Goal: Task Accomplishment & Management: Use online tool/utility

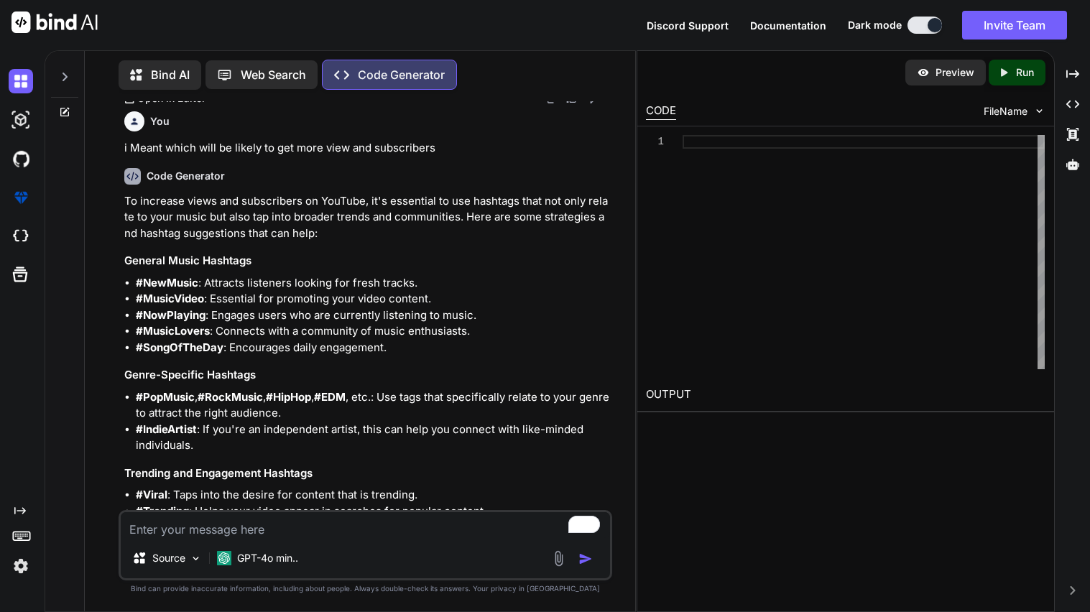
scroll to position [738, 0]
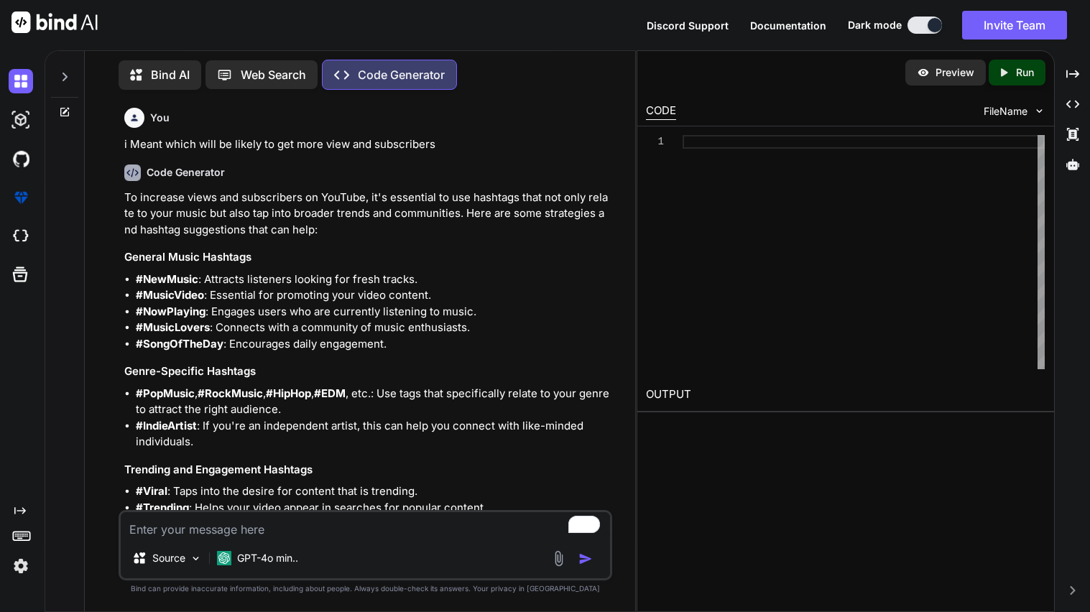
click at [166, 66] on p "Bind AI" at bounding box center [170, 74] width 39 height 17
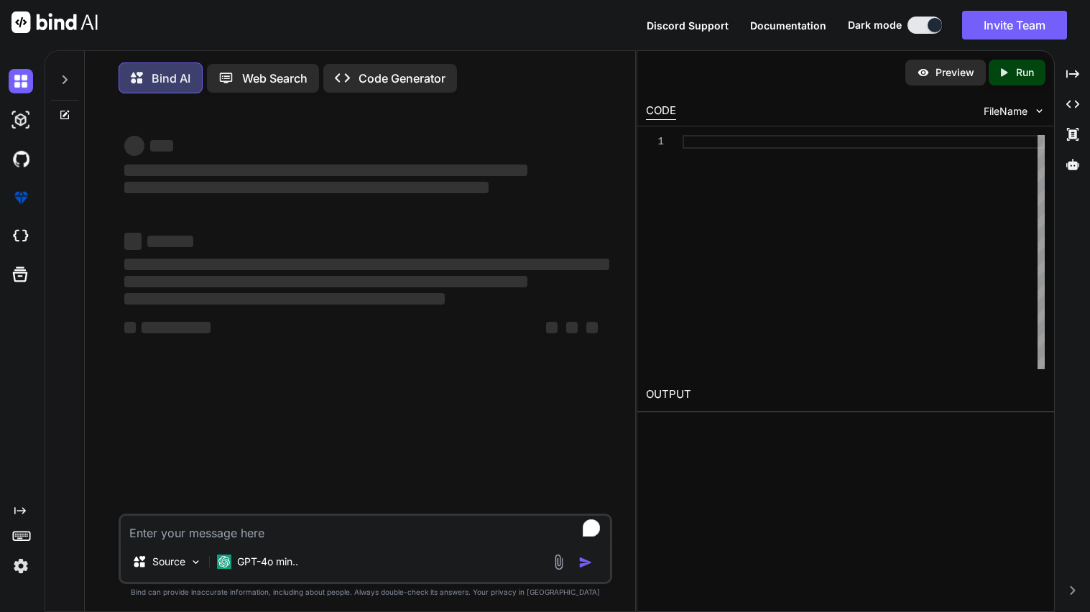
click at [190, 536] on textarea "To enrich screen reader interactions, please activate Accessibility in Grammarl…" at bounding box center [365, 529] width 489 height 26
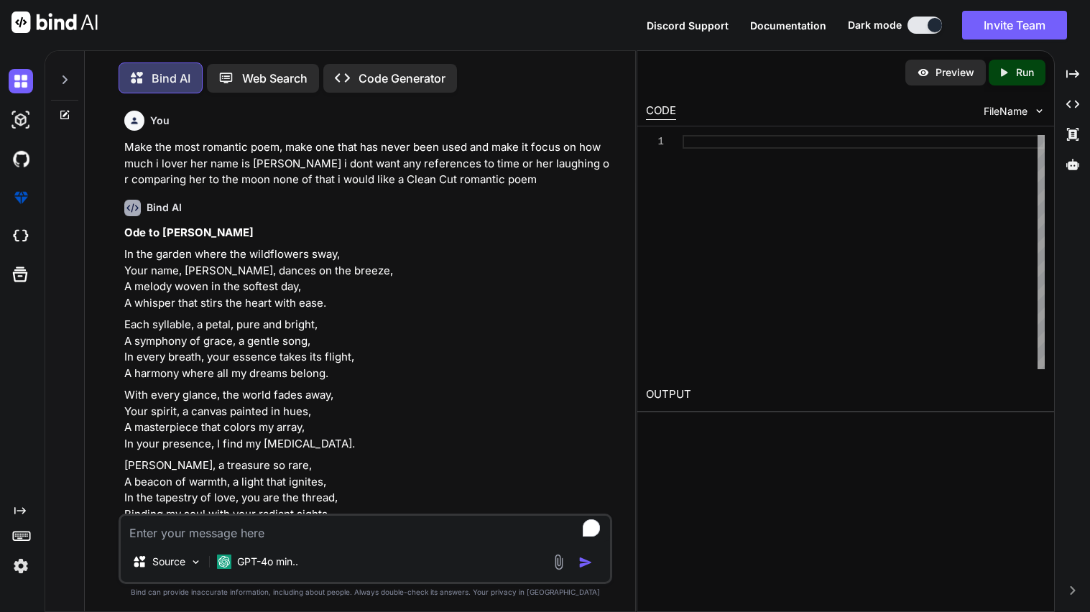
type textarea "x"
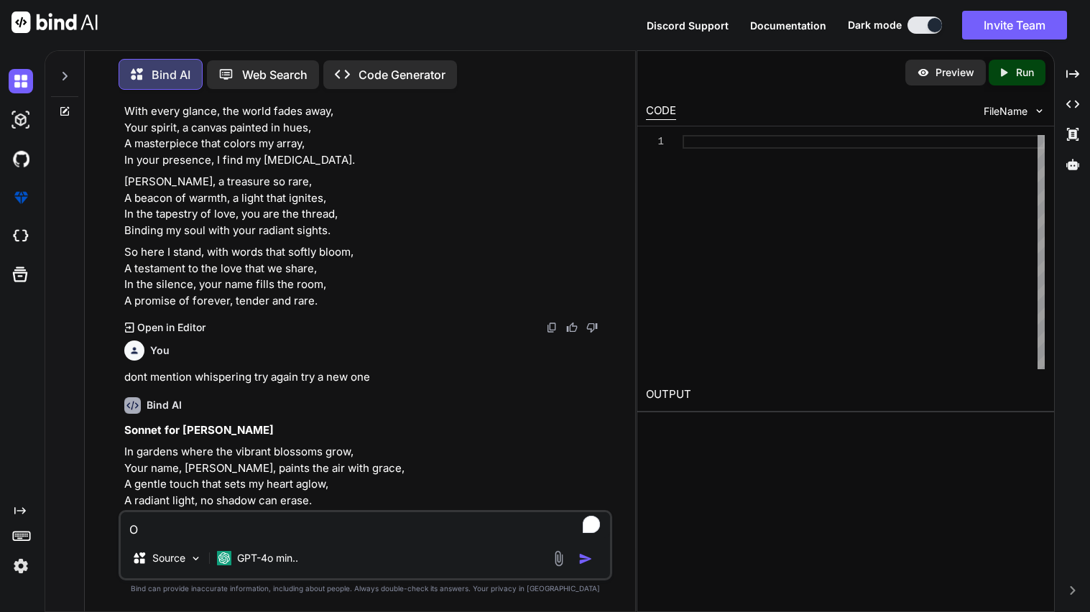
type textarea "O"
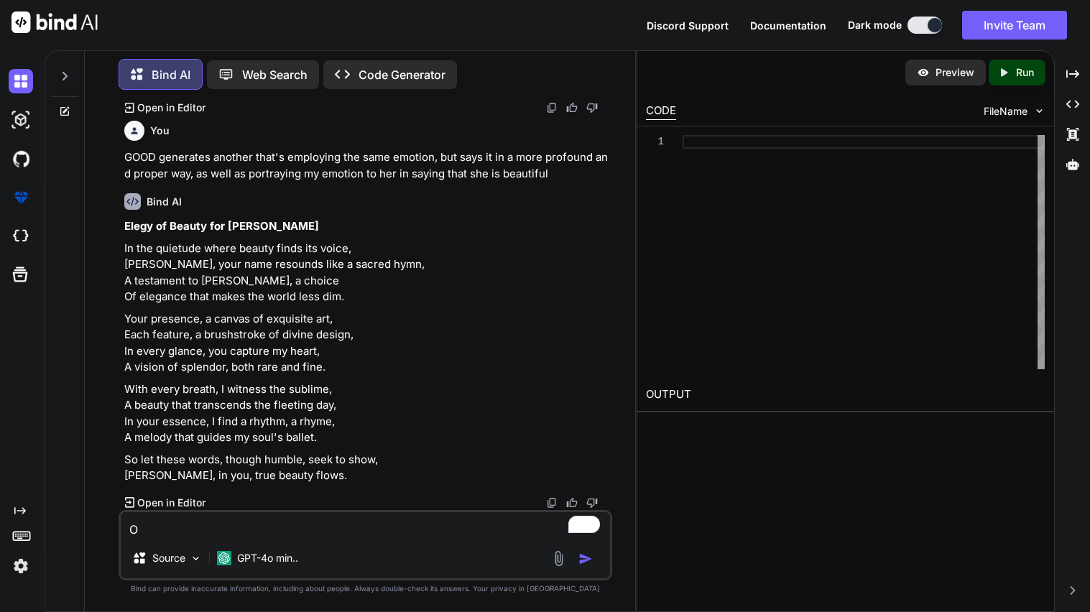
type textarea "x"
type textarea "Ok"
type textarea "x"
type textarea "Okay"
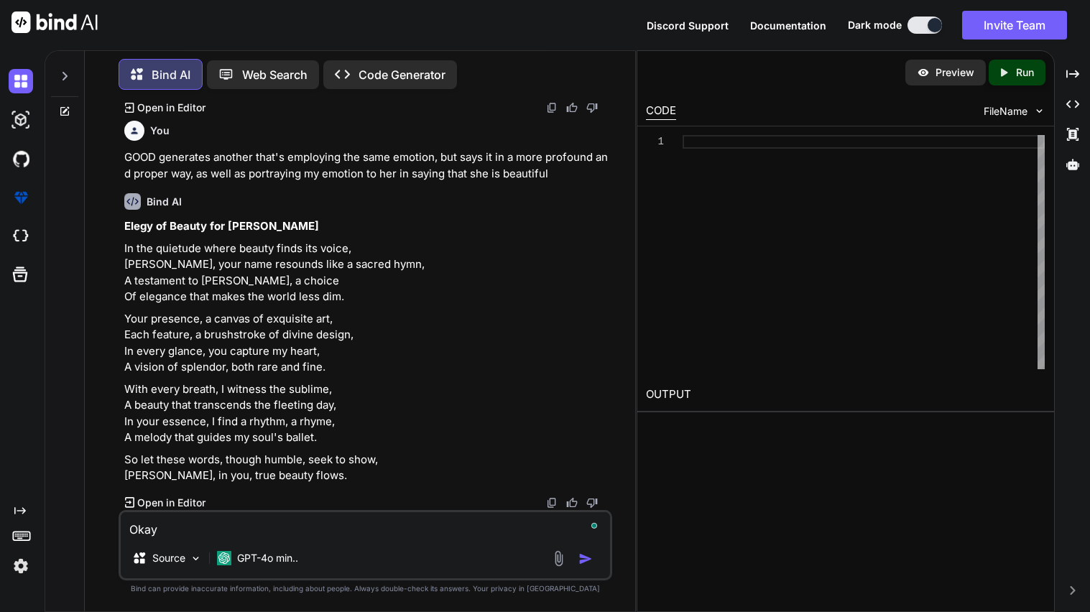
type textarea "x"
type textarea "Okay"
type textarea "x"
type textarea "Okay i"
type textarea "x"
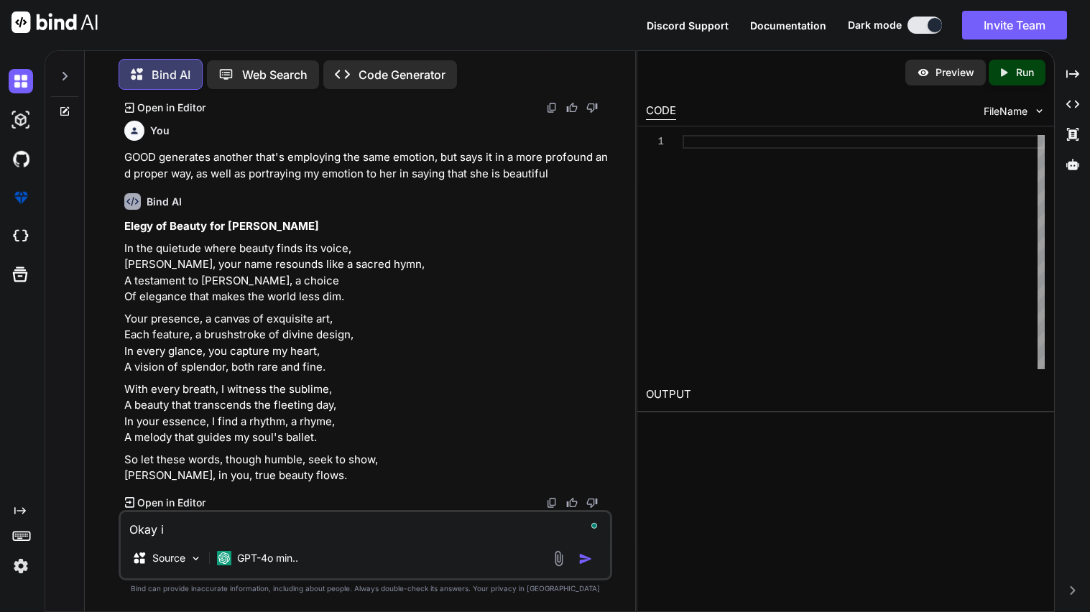
type textarea "Okay i"
type textarea "x"
type textarea "Okay i h"
type textarea "x"
type textarea "Okay i ha"
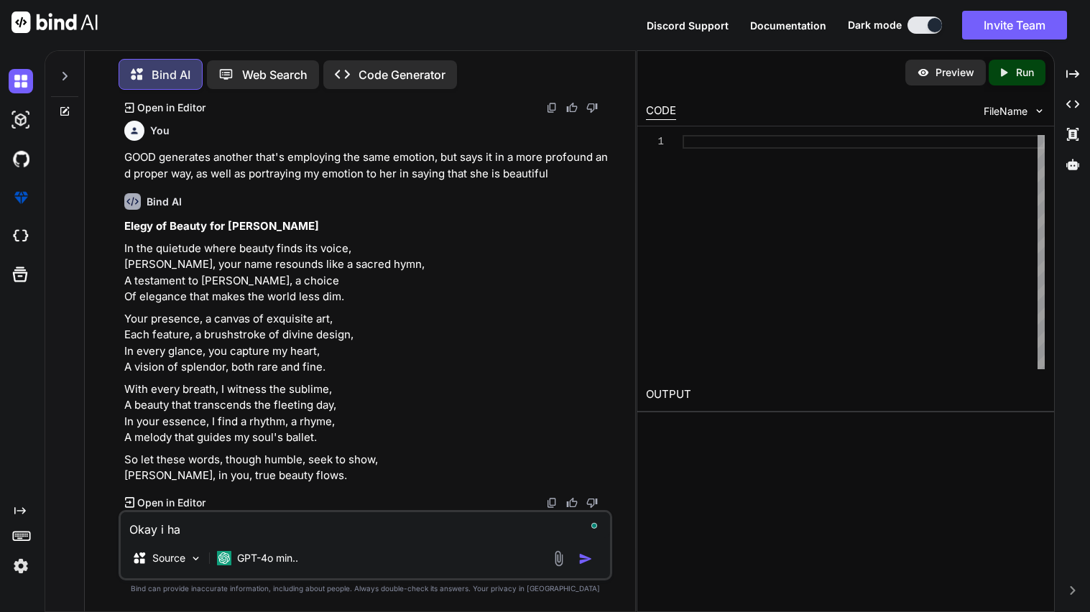
type textarea "x"
type textarea "Okay i hav"
type textarea "x"
type textarea "Okay i have"
type textarea "x"
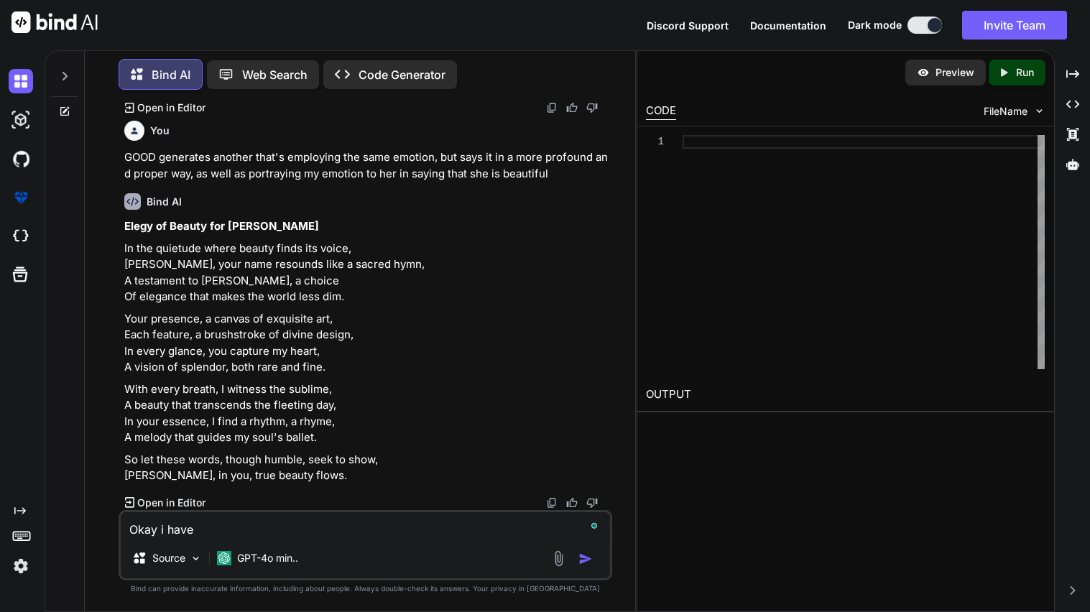
type textarea "Okay i have"
type textarea "x"
type textarea "Okay i have a"
type textarea "x"
type textarea "Okay i have a y"
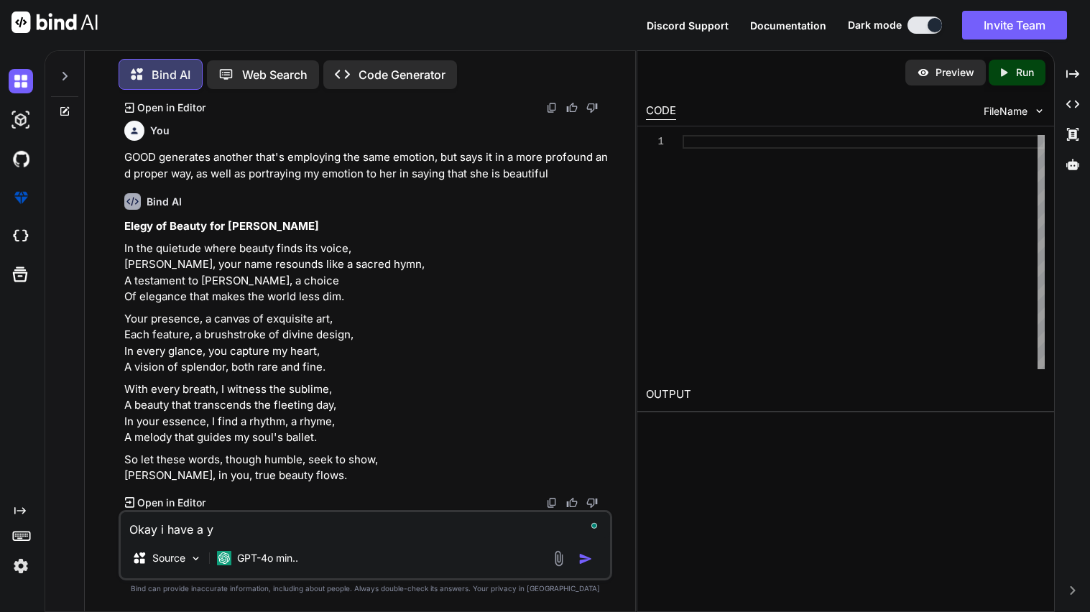
type textarea "x"
type textarea "Okay i have a yo"
type textarea "x"
type textarea "Okay i have a you"
type textarea "x"
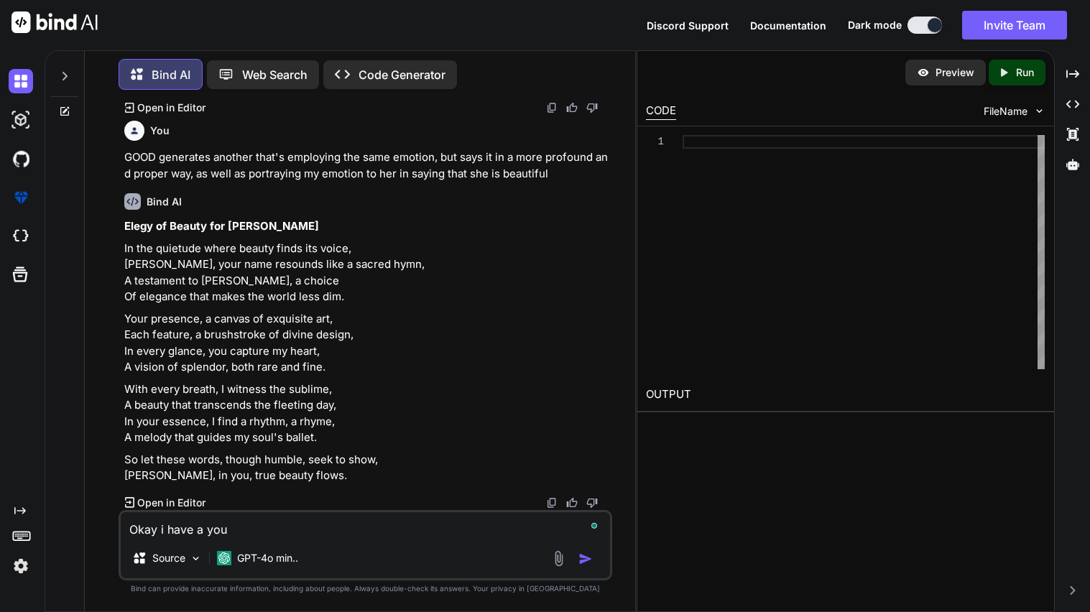
type textarea "Okay i have a yout"
type textarea "x"
type textarea "Okay i have a youtu"
type textarea "x"
type textarea "Okay i have a youtub"
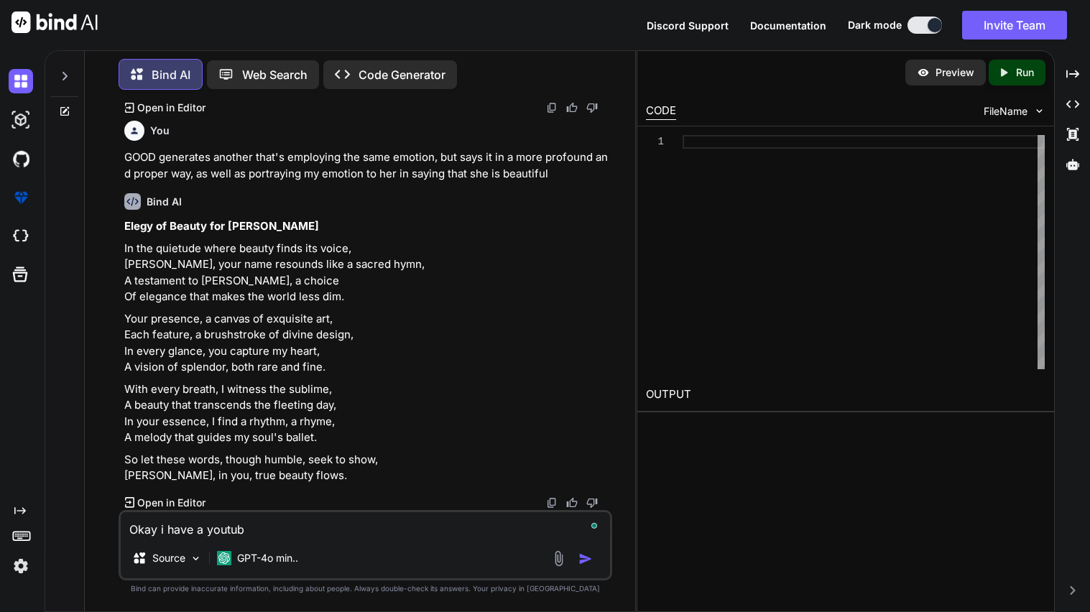
type textarea "x"
type textarea "Okay i have a youtube"
type textarea "x"
type textarea "Okay i have a youtube"
type textarea "x"
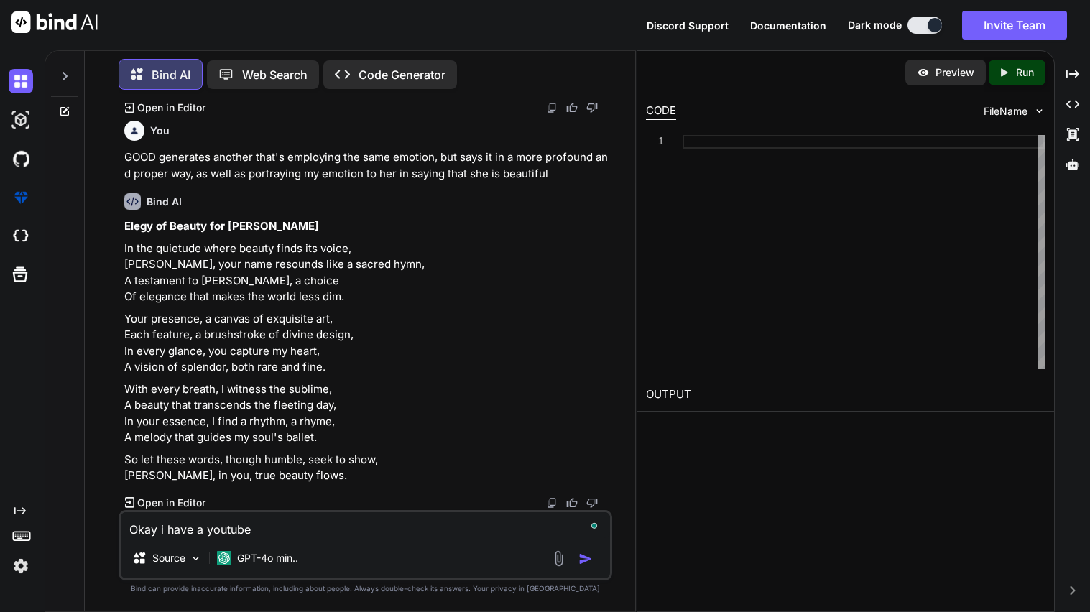
type textarea "Okay i have a youtube c"
type textarea "x"
type textarea "Okay i have a youtube ch"
type textarea "x"
type textarea "Okay i have a youtube cha"
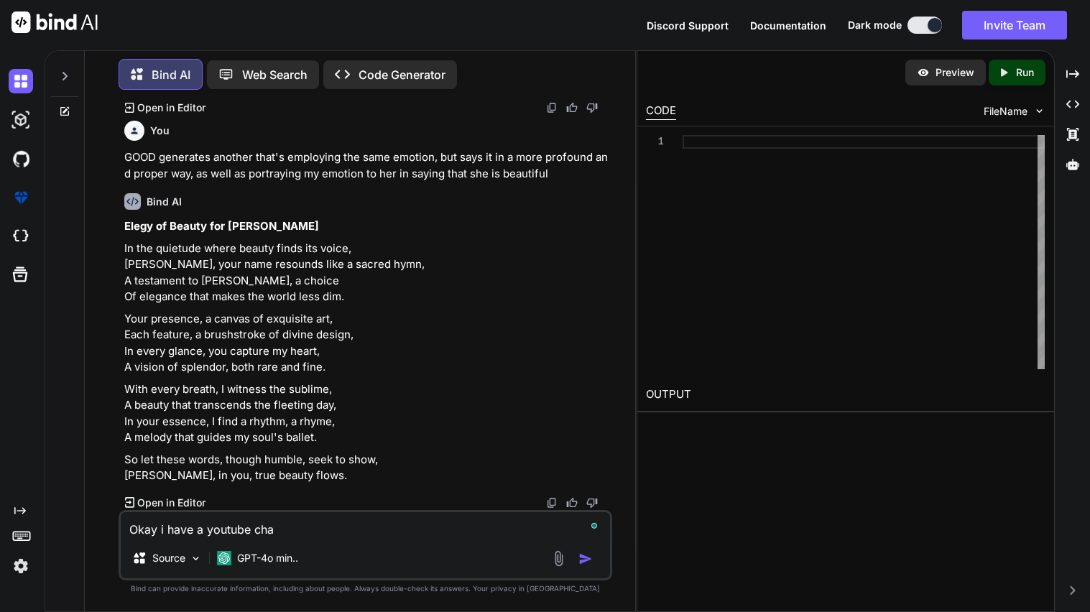
type textarea "x"
type textarea "Okay i have a youtube [PERSON_NAME]"
type textarea "x"
type textarea "Okay i have a youtube [PERSON_NAME]"
type textarea "x"
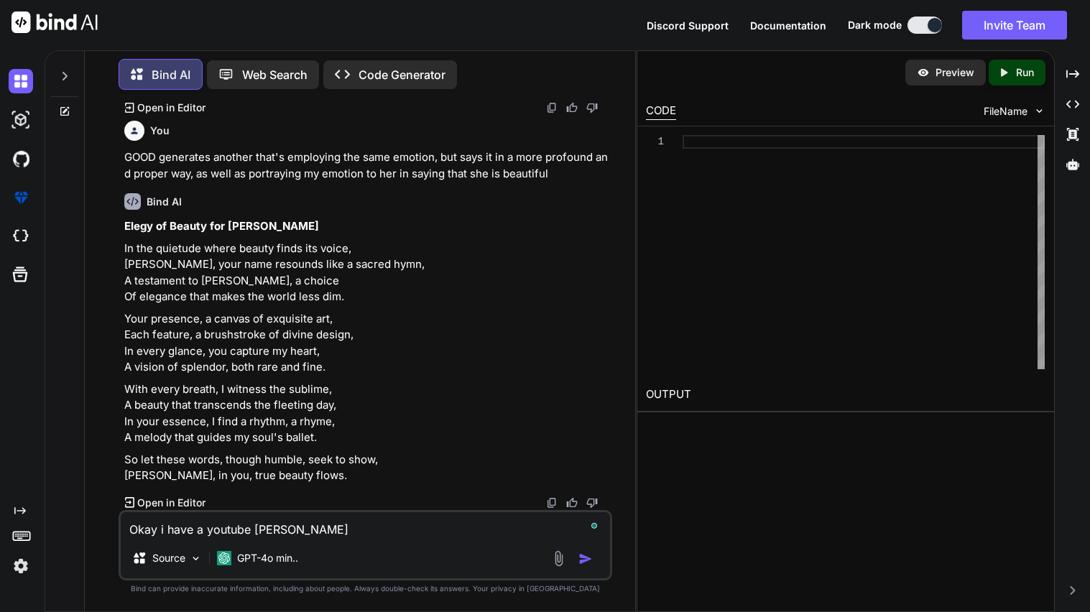
type textarea "Okay i have a youtube channe"
type textarea "x"
type textarea "Okay i have a youtube channel"
type textarea "x"
type textarea "Okay i have a youtube channel"
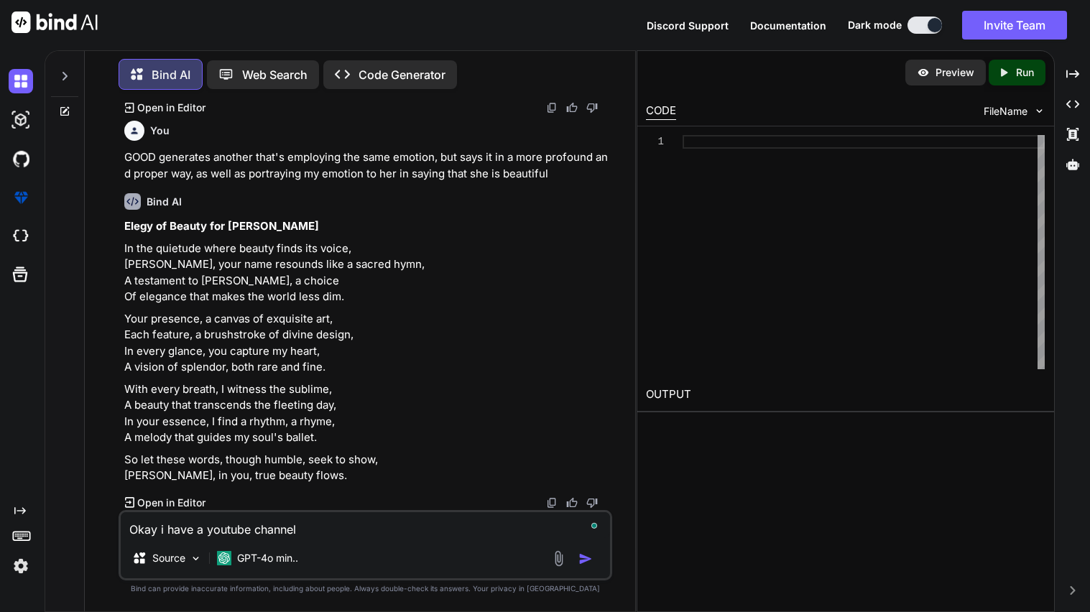
type textarea "x"
type textarea "Okay i have a youtube channel n"
type textarea "x"
type textarea "Okay i have a youtube channel na"
type textarea "x"
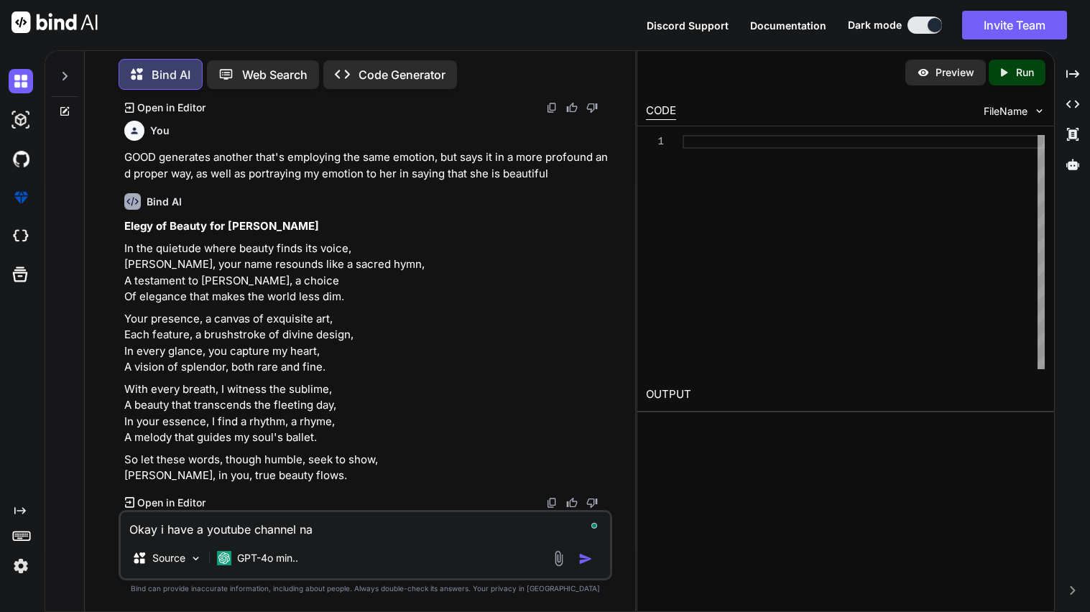
type textarea "Okay i have a youtube channel nam"
type textarea "x"
type textarea "Okay i have a youtube channel name"
type textarea "x"
type textarea "Okay i have a youtube channel named"
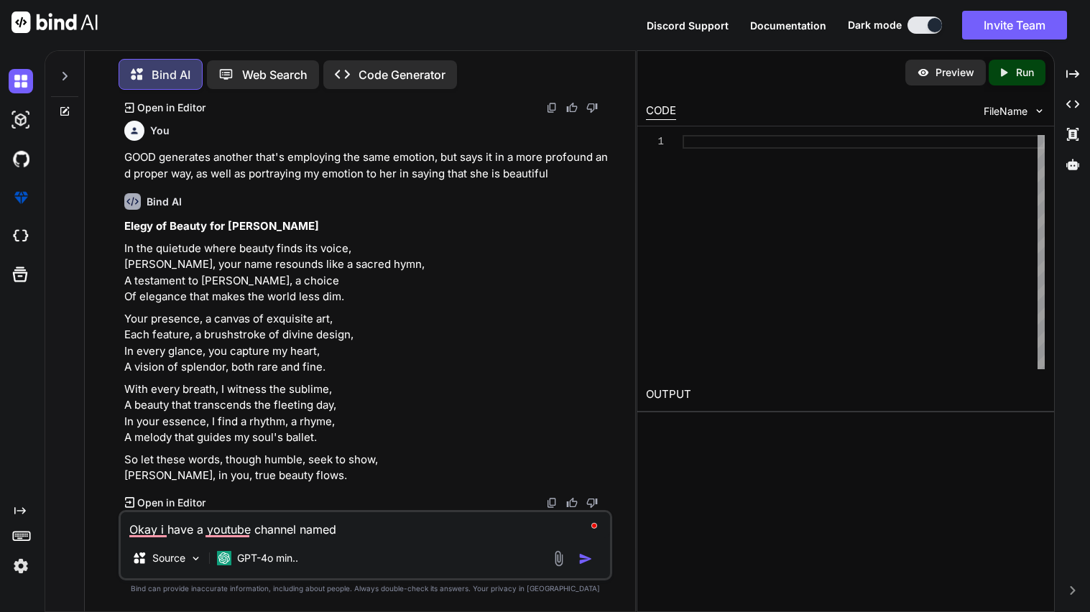
type textarea "x"
type textarea "Okay i have a youtube channel named"
type textarea "x"
type textarea "Okay i have a youtube channel named V"
type textarea "x"
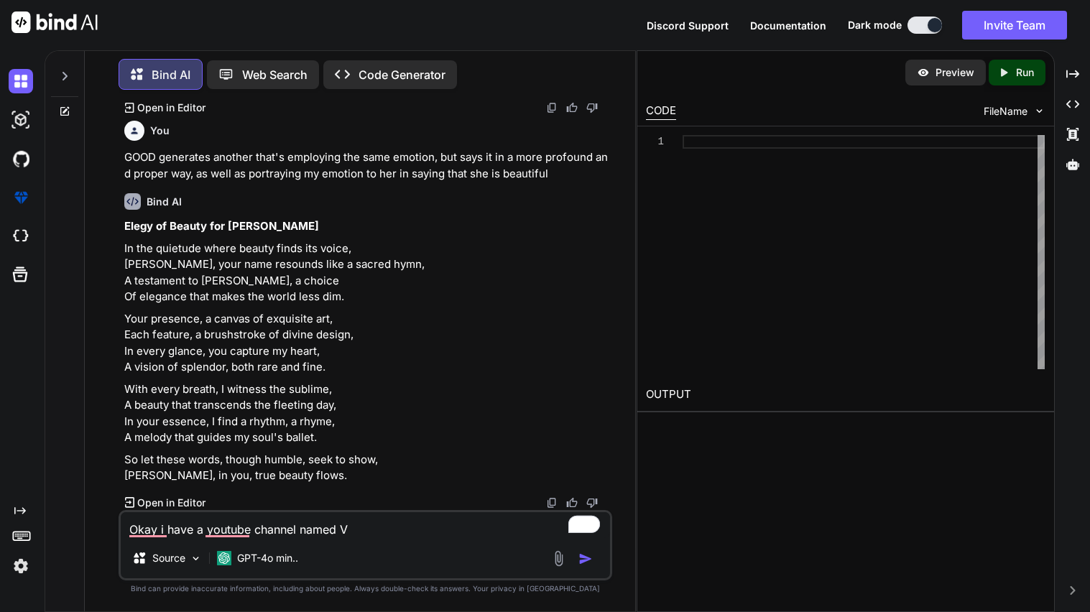
type textarea "Okay i have a youtube channel named Ve"
type textarea "x"
type textarea "Okay i have a youtube channel named Vet"
type textarea "x"
type textarea "Okay i have a youtube channel named VetX"
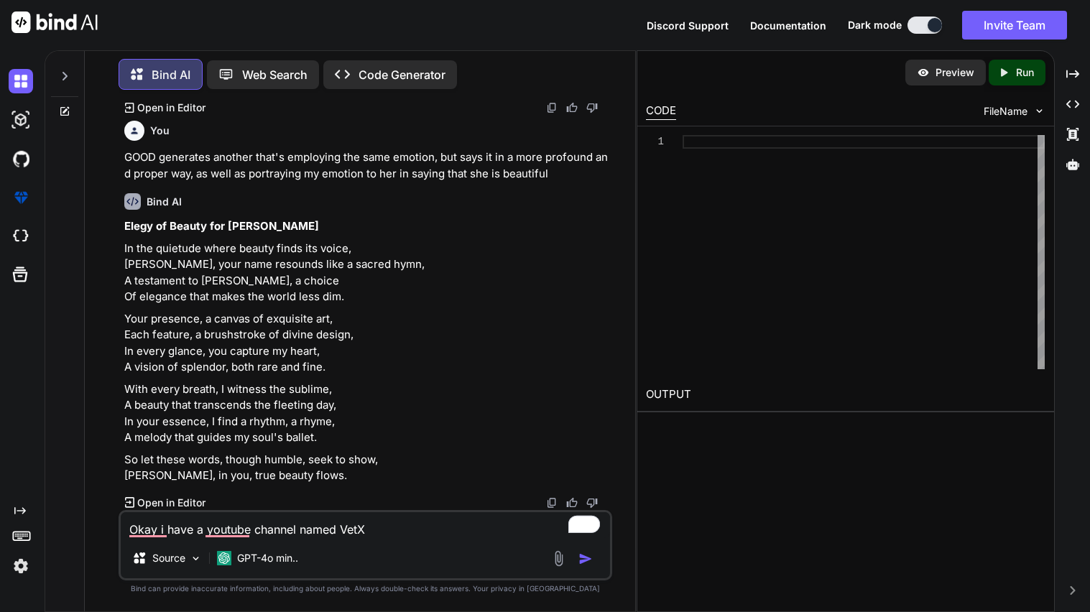
type textarea "x"
type textarea "Okay i have a youtube channel named VetXR"
type textarea "x"
type textarea "Okay i have a youtube channel named VetXRE"
type textarea "x"
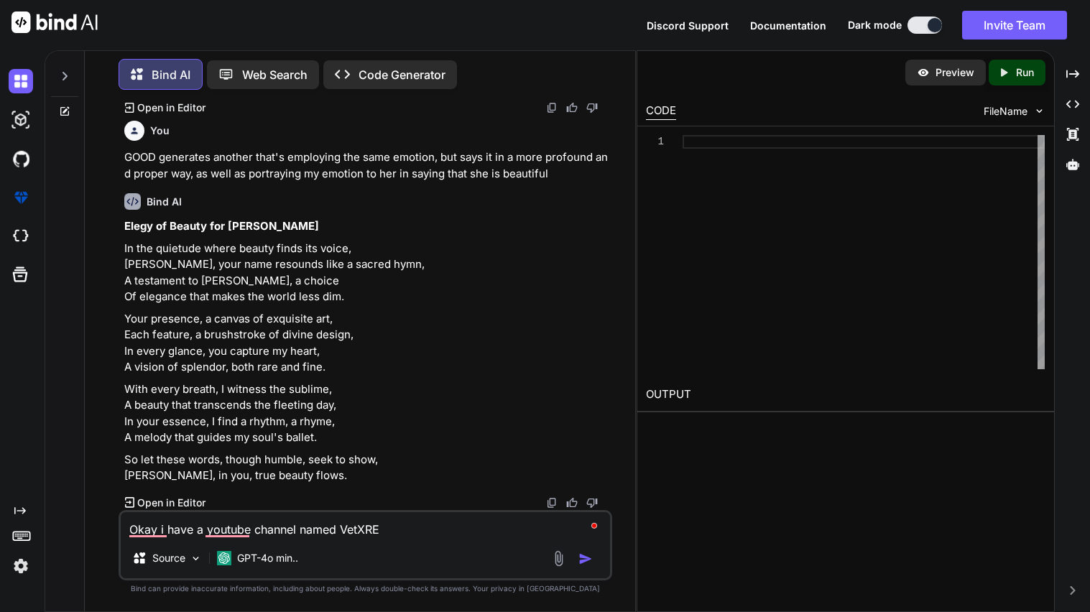
type textarea "Okay i have a youtube channel named VetXREN"
type textarea "x"
type textarea "Okay i have a youtube channel named VetXREN za"
type textarea "x"
type textarea "Okay i have a youtube channel named VetXREN zan"
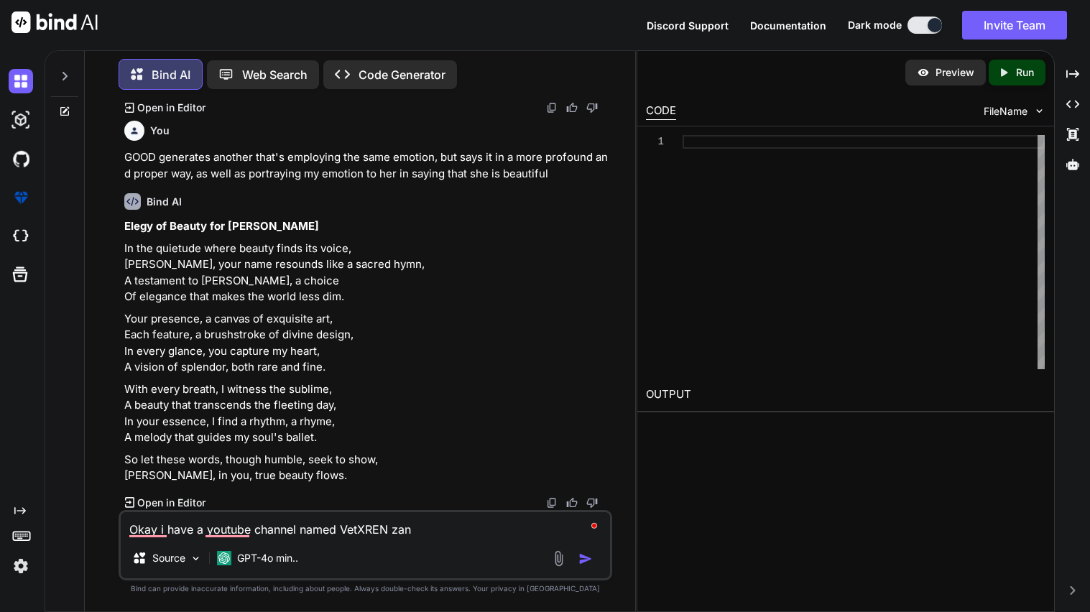
type textarea "x"
type textarea "Okay i have a youtube channel named VetXREN zand"
type textarea "x"
type textarea "Okay i have a youtube channel named VetXREN zand m"
type textarea "x"
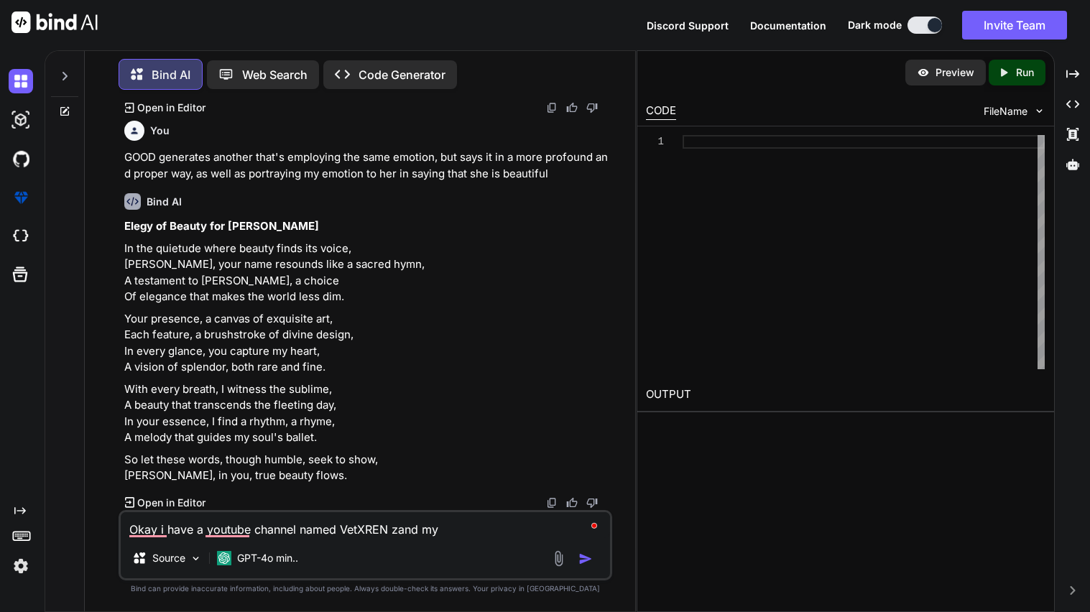
type textarea "Okay i have a youtube channel named VetXREN zand my"
type textarea "x"
type textarea "Okay i have a youtube channel named VetXREN zand my s"
type textarea "x"
type textarea "Okay i have a youtube channel named VetXREN zand my"
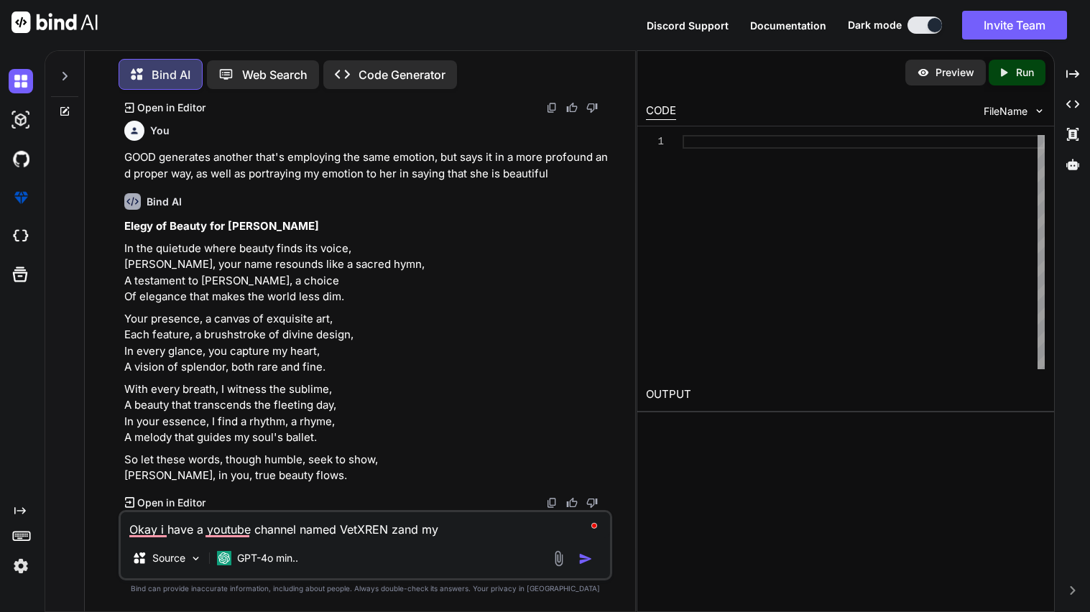
type textarea "x"
type textarea "Okay i have a youtube channel named VetXREN zand my"
type textarea "x"
type textarea "Okay i have a youtube channel named VetXREN zand m"
type textarea "x"
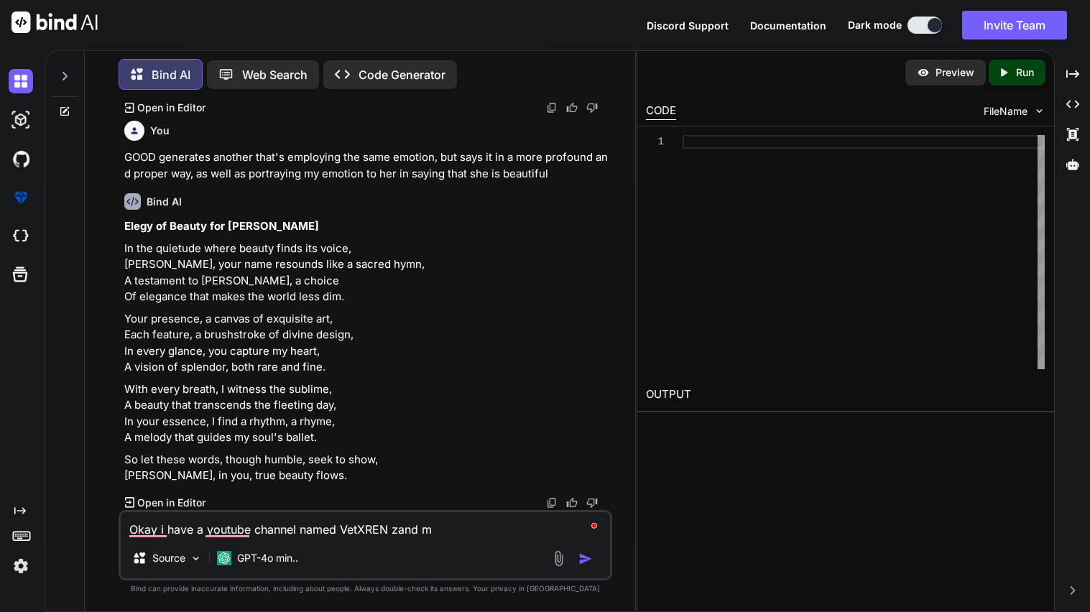
type textarea "Okay i have a youtube channel named VetXREN zand"
type textarea "x"
type textarea "Okay i have a youtube channel named VetXREN zand t"
type textarea "x"
type textarea "Okay i have a youtube channel named VetXREN zand"
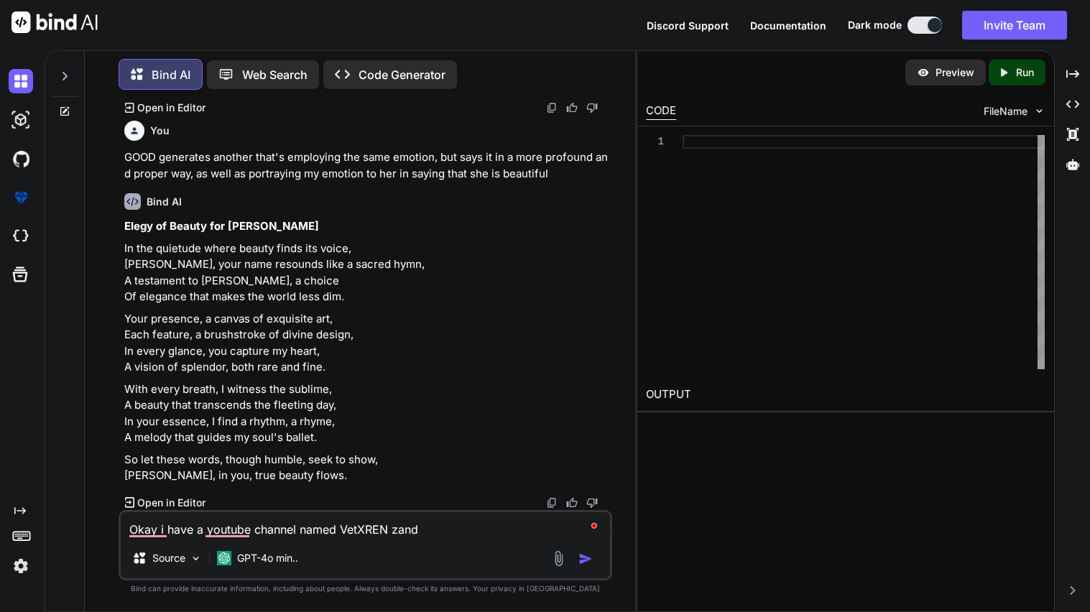
type textarea "x"
type textarea "Okay i have a youtube channel named VetXREN zand"
type textarea "x"
type textarea "Okay i have a youtube channel named VetXREN zan"
type textarea "x"
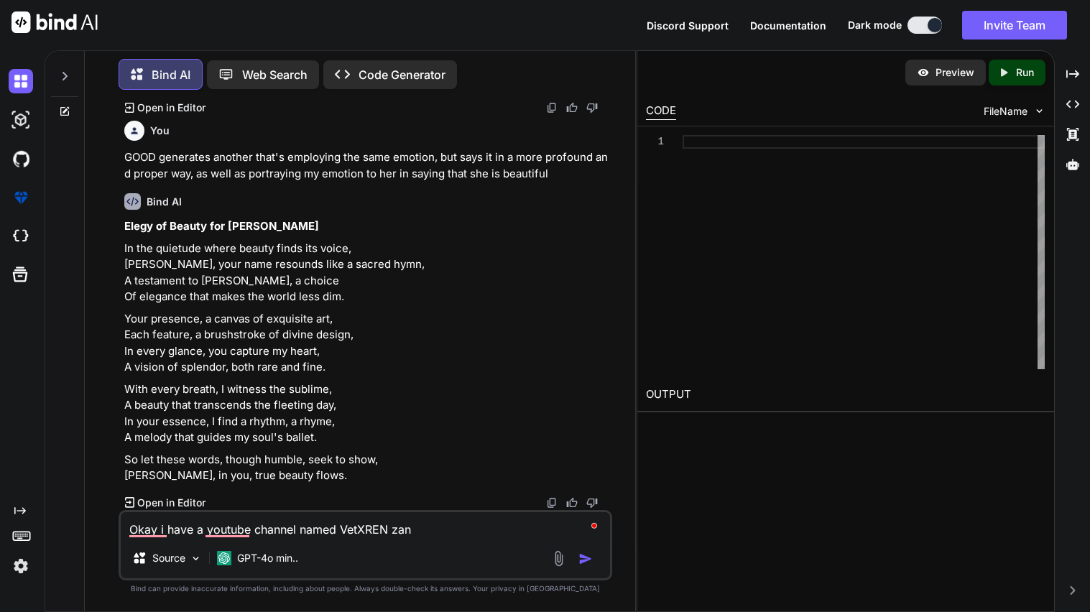
type textarea "Okay i have a youtube channel named VetXREN za"
type textarea "x"
type textarea "Okay i have a youtube channel named VetXREN z"
type textarea "x"
type textarea "Okay i have a youtube channel named VetXREN"
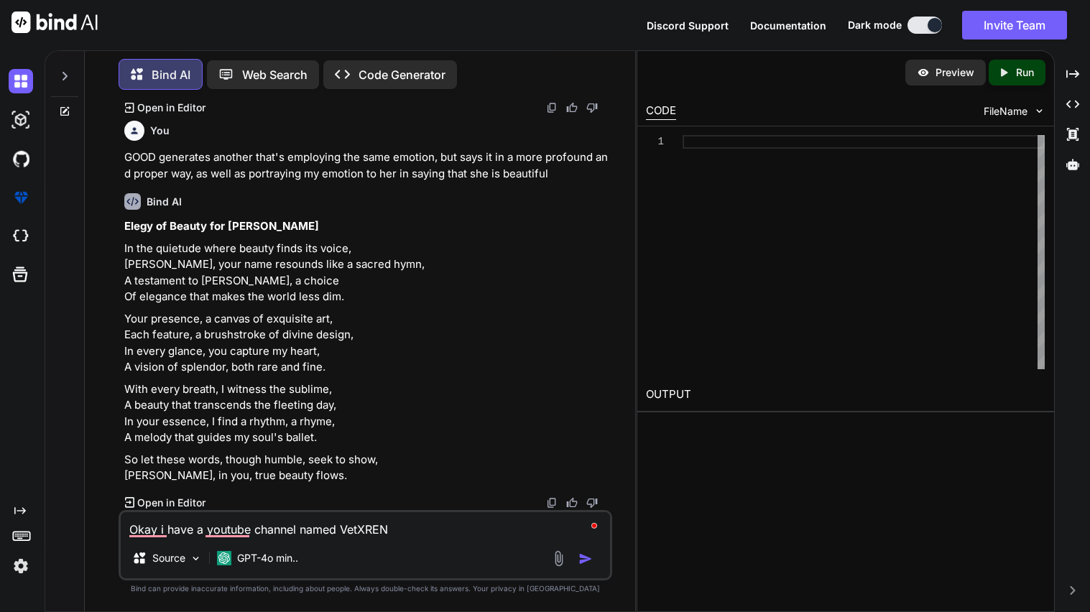
type textarea "x"
type textarea "Okay i have a youtube channel named VetXREN a"
type textarea "x"
type textarea "Okay i have a youtube channel named VetXREN and"
type textarea "x"
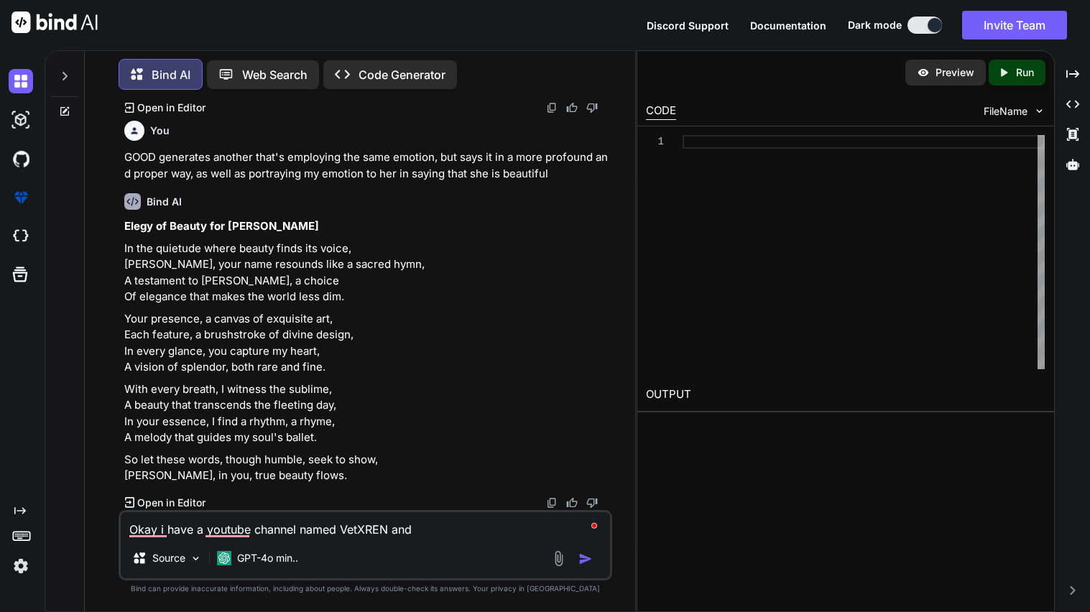
type textarea "Okay i have a youtube channel named VetXREN and"
type textarea "x"
type textarea "Okay i have a youtube channel named VetXREN and t"
type textarea "x"
type textarea "Okay i have a youtube channel named VetXREN and th"
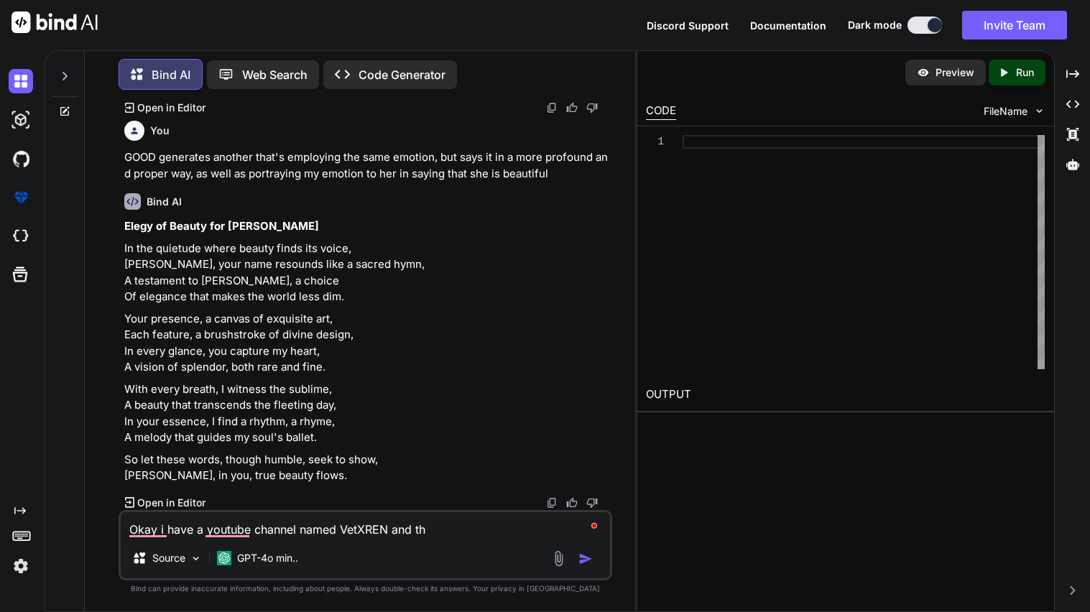
type textarea "x"
type textarea "Okay i have a youtube channel named VetXREN and the"
type textarea "x"
type textarea "Okay i have a youtube channel named VetXREN and the"
type textarea "x"
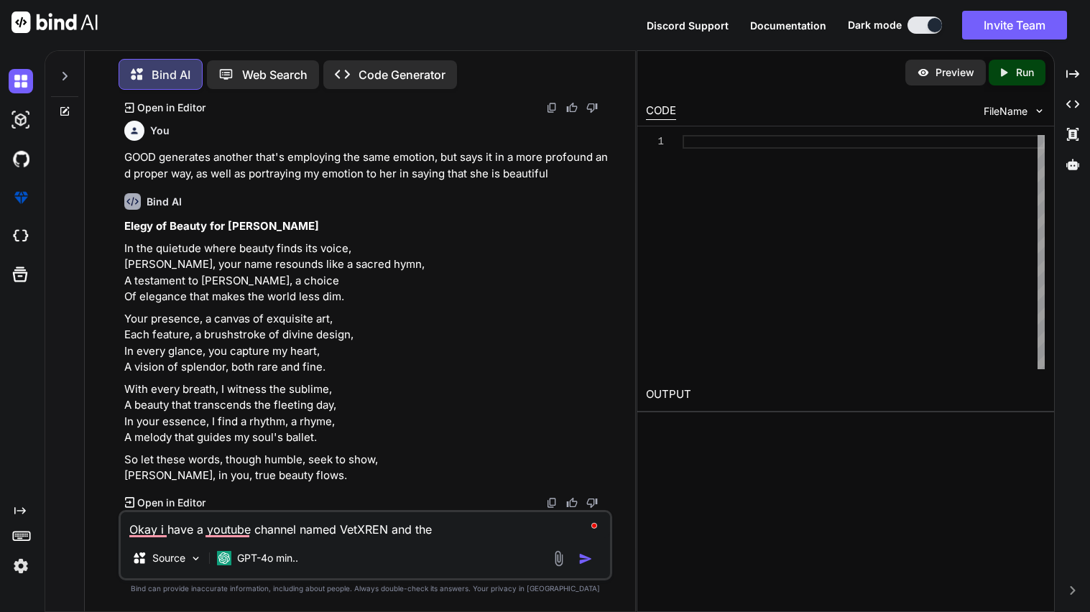
type textarea "Okay i have a youtube channel named VetXREN and the s"
type textarea "x"
type textarea "Okay i have a youtube channel named VetXREN and the sn"
type textarea "x"
type textarea "Okay i have a youtube channel named VetXREN and the s"
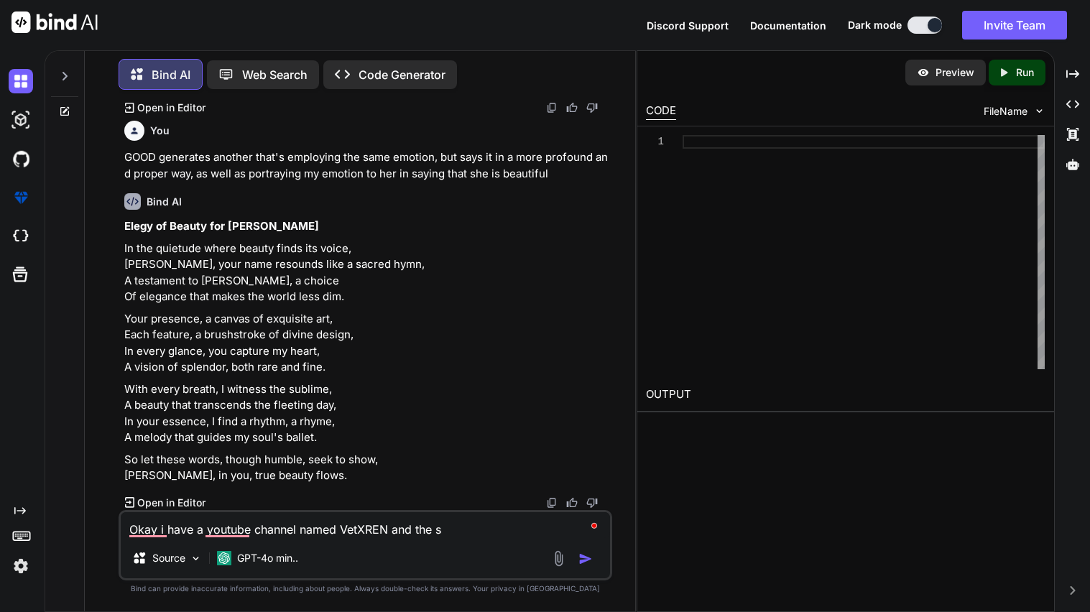
type textarea "x"
type textarea "Okay i have a youtube channel named VetXREN and the son"
type textarea "x"
type textarea "Okay i have a youtube channel named VetXREN and the song"
type textarea "x"
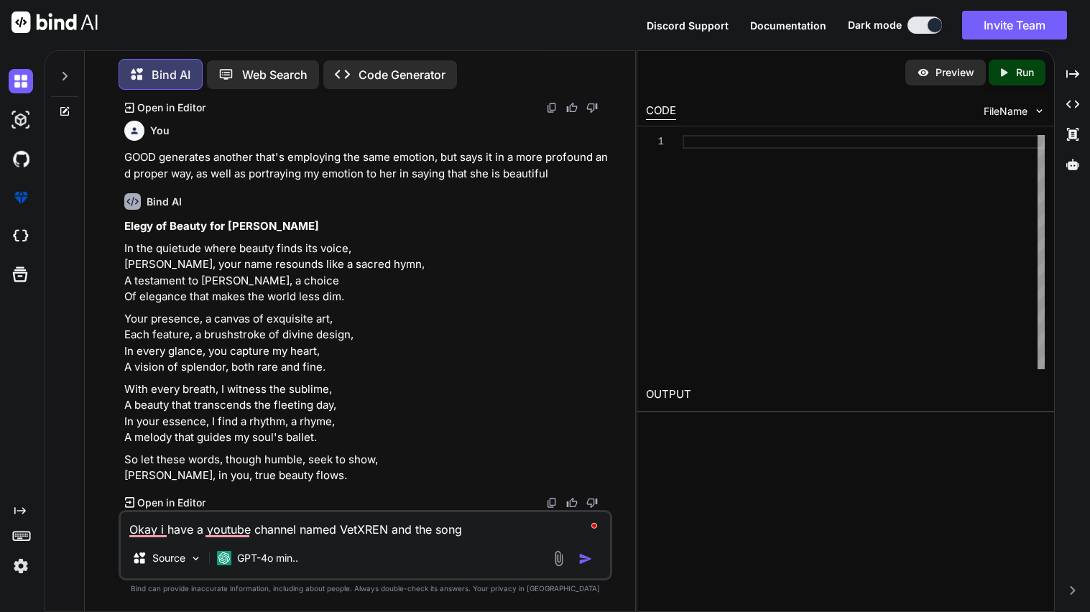
type textarea "Okay i have a youtube channel named VetXREN and the song"
type textarea "x"
type textarea "Okay i have a youtube channel named VetXREN and the song i"
type textarea "x"
type textarea "Okay i have a youtube channel named VetXREN and the song i"
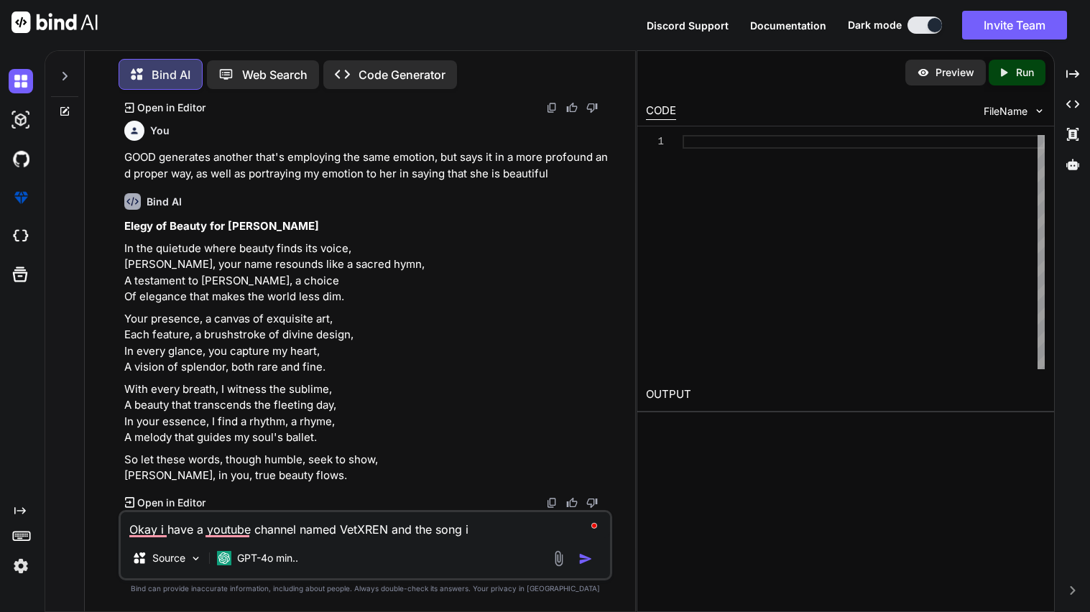
type textarea "x"
type textarea "Okay i have a youtube channel named VetXREN and the song i h"
type textarea "x"
type textarea "Okay i have a youtube channel named VetXREN and the song i ha"
type textarea "x"
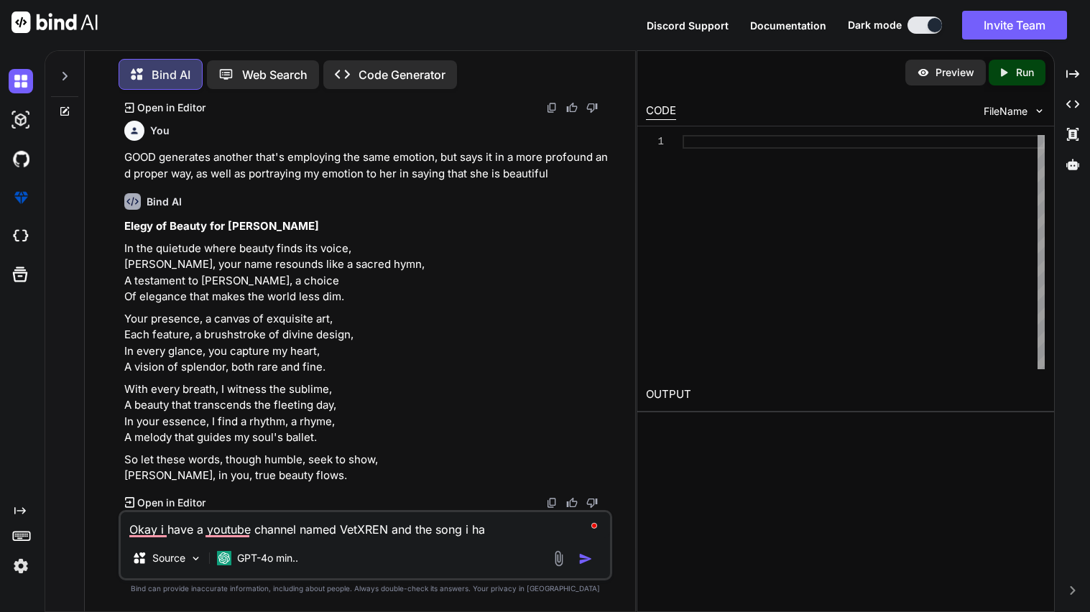
type textarea "Okay i have a youtube channel named VetXREN and the song i hav"
type textarea "x"
type textarea "Okay i have a youtube channel named VetXREN and the song i have"
type textarea "x"
type textarea "Okay i have a youtube channel named VetXREN and the song i have"
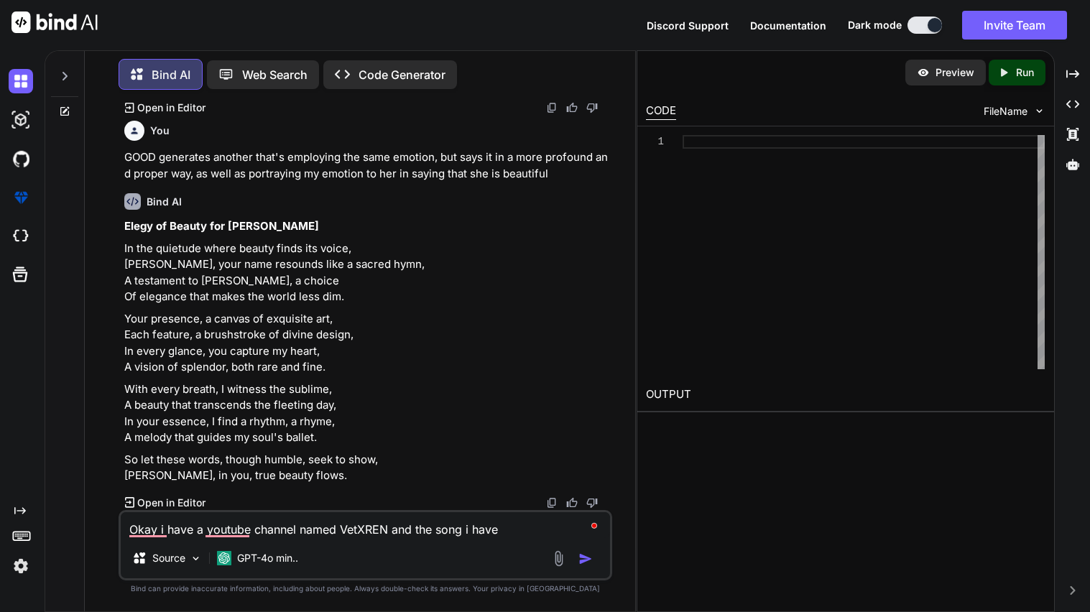
type textarea "x"
type textarea "Okay i have a youtube channel named VetXREN and the song i have o"
type textarea "x"
type textarea "Okay i have a youtube channel named VetXREN and the song i have on"
type textarea "x"
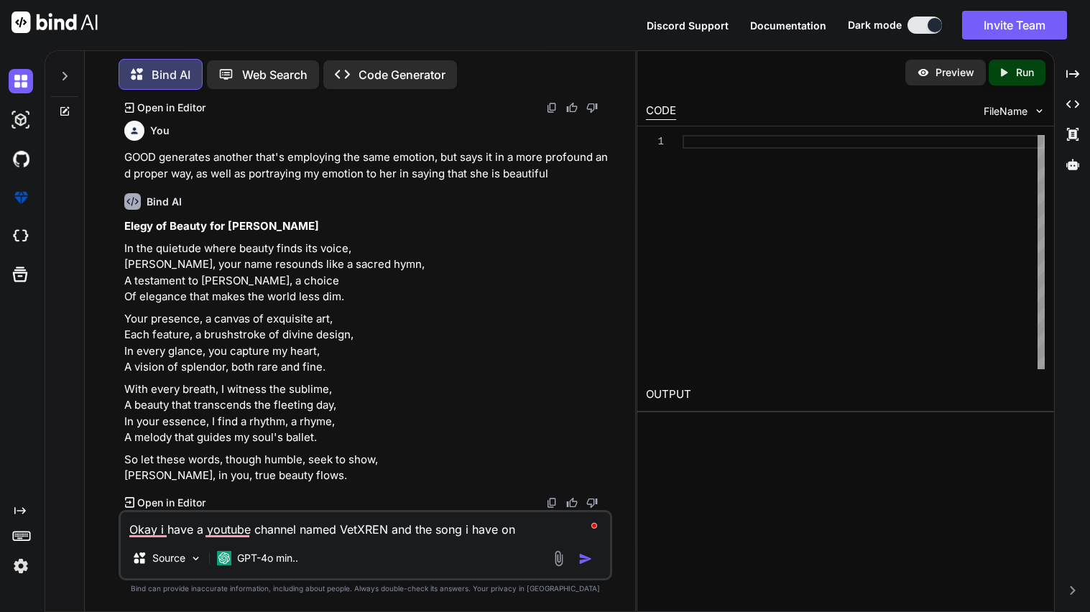
type textarea "Okay i have a youtube channel named VetXREN and the song i have on"
type textarea "x"
type textarea "Okay i have a youtube channel named VetXREN and the song i have on th"
type textarea "x"
type textarea "Okay i have a youtube channel named VetXREN and the song i have on thi"
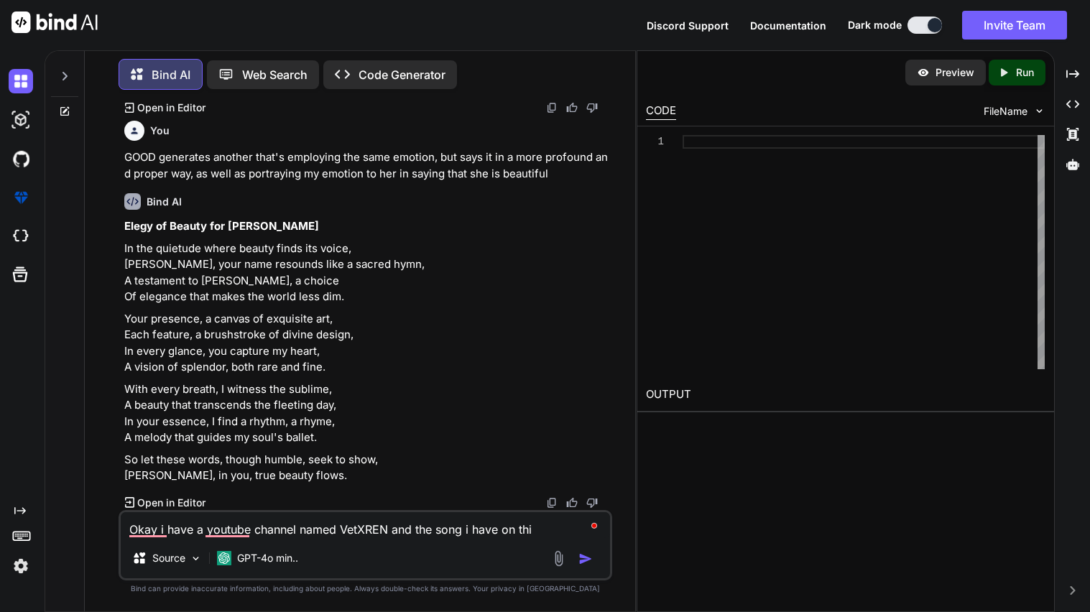
type textarea "x"
type textarea "Okay i have a youtube channel named VetXREN and the song i have on thie"
type textarea "x"
type textarea "Okay i have a youtube channel named VetXREN and the song i have on thier"
type textarea "x"
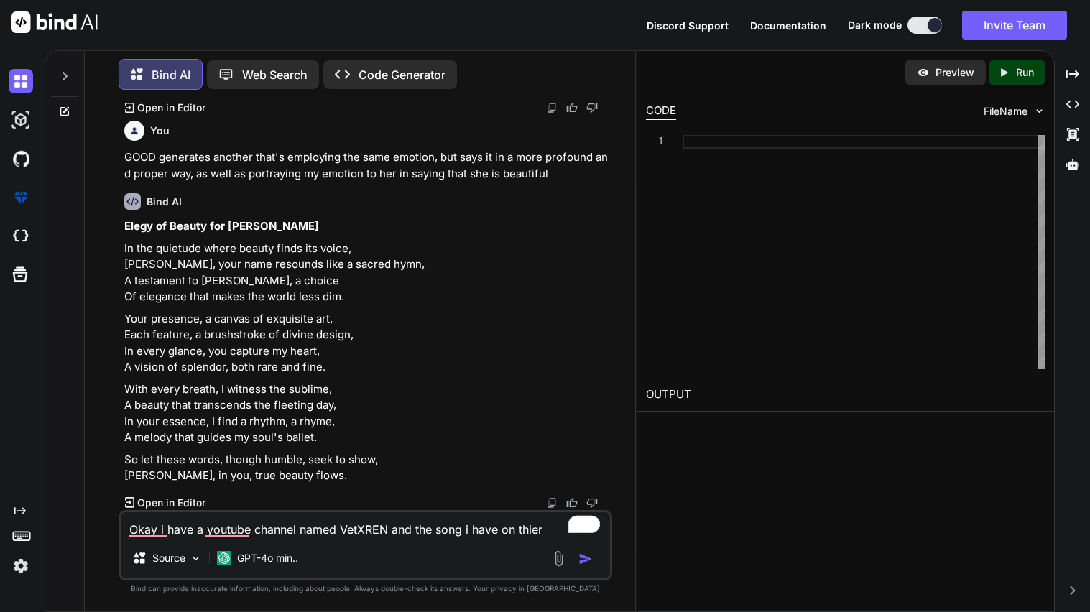
type textarea "Okay i have a youtube channel named VetXREN and the song i have on thier i"
type textarea "x"
type textarea "Okay i have a youtube channel named VetXREN and the song i have on thier i"
type textarea "x"
type textarea "Okay i have a youtube channel named VetXREN and the song i have on thier i w"
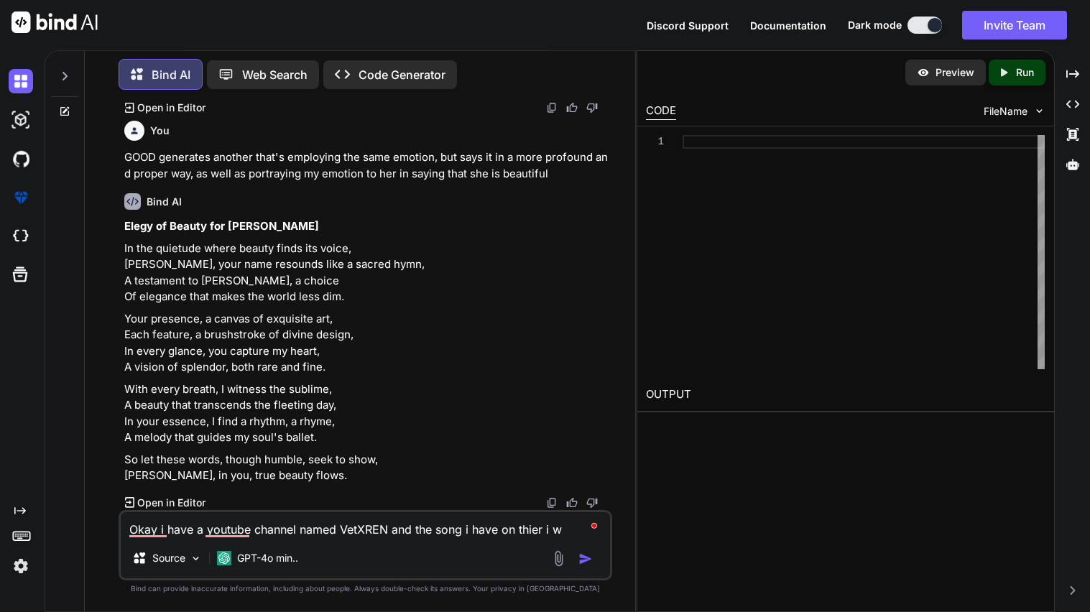
type textarea "x"
type textarea "Okay i have a youtube channel named VetXREN and the song i have on thier i wou"
type textarea "x"
type textarea "Okay i have a youtube channel named VetXREN and the song i have on thier i woul"
type textarea "x"
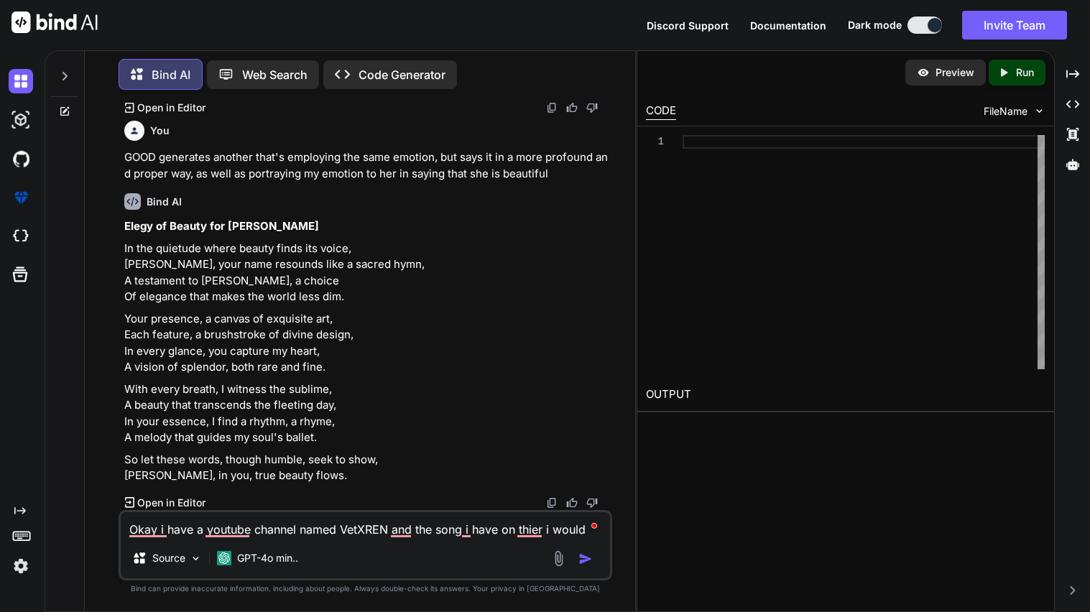
type textarea "Okay i have a youtube channel named VetXREN and the song i have on thier i would"
type textarea "x"
type textarea "Okay i have a youtube channel named VetXREN and the song i have on thier i woul…"
type textarea "x"
type textarea "Okay i have a youtube channel named VetXREN and the song i have on thier i woul…"
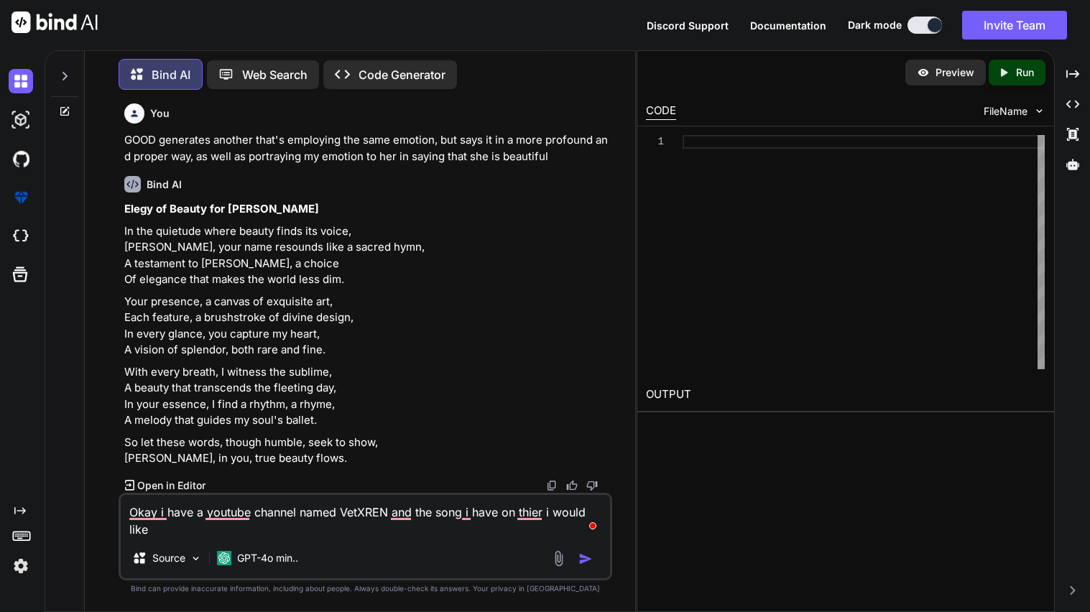
type textarea "x"
type textarea "Okay i have a youtube channel named VetXREN and the song i have on thier i woul…"
type textarea "x"
type textarea "Okay i have a youtube channel named VetXREN and the song i have on thier i woul…"
type textarea "x"
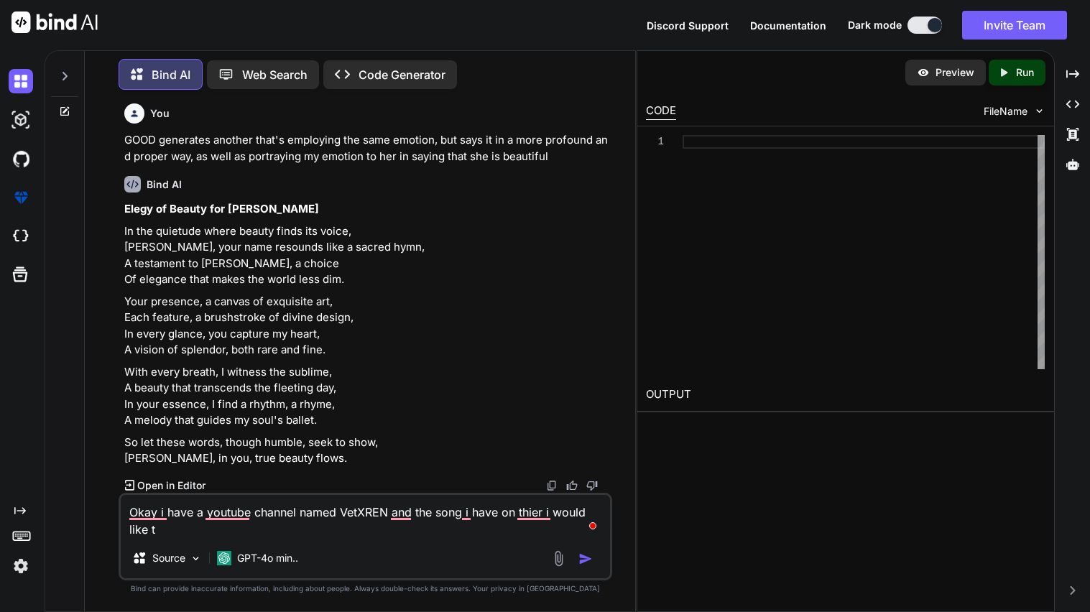
type textarea "Okay i have a youtube channel named VetXREN and the song i have on thier i woul…"
type textarea "x"
type textarea "Okay i have a youtube channel named VetXREN and the song i have on thier i woul…"
type textarea "x"
type textarea "Okay i have a youtube channel named VetXREN and the song i have on thier i woul…"
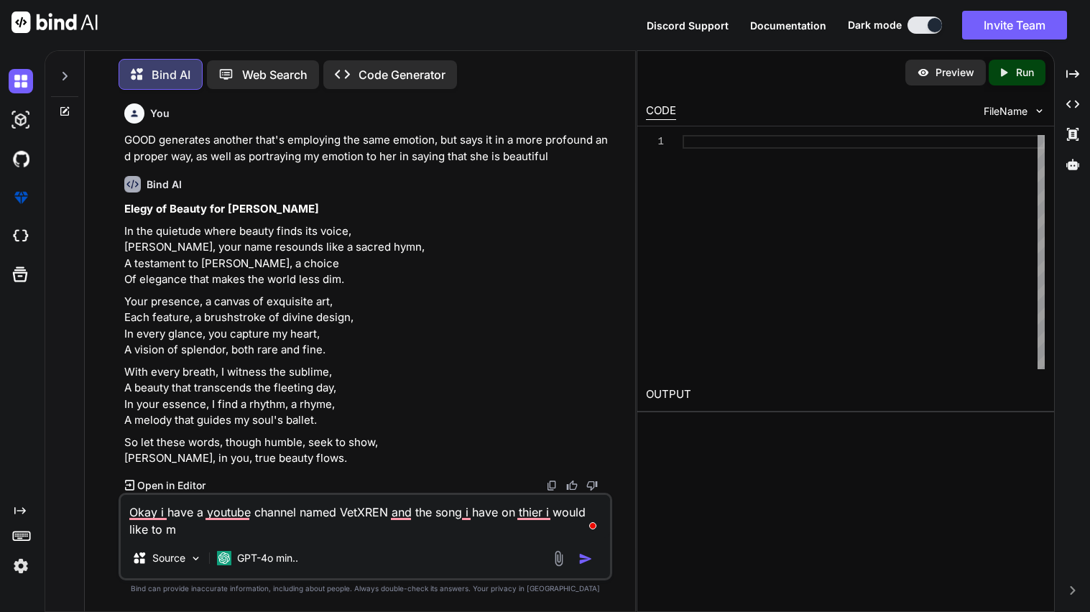
type textarea "x"
type textarea "Okay i have a youtube channel named VetXREN and the song i have on thier i woul…"
type textarea "x"
type textarea "Okay i have a youtube channel named VetXREN and the song i have on thier i woul…"
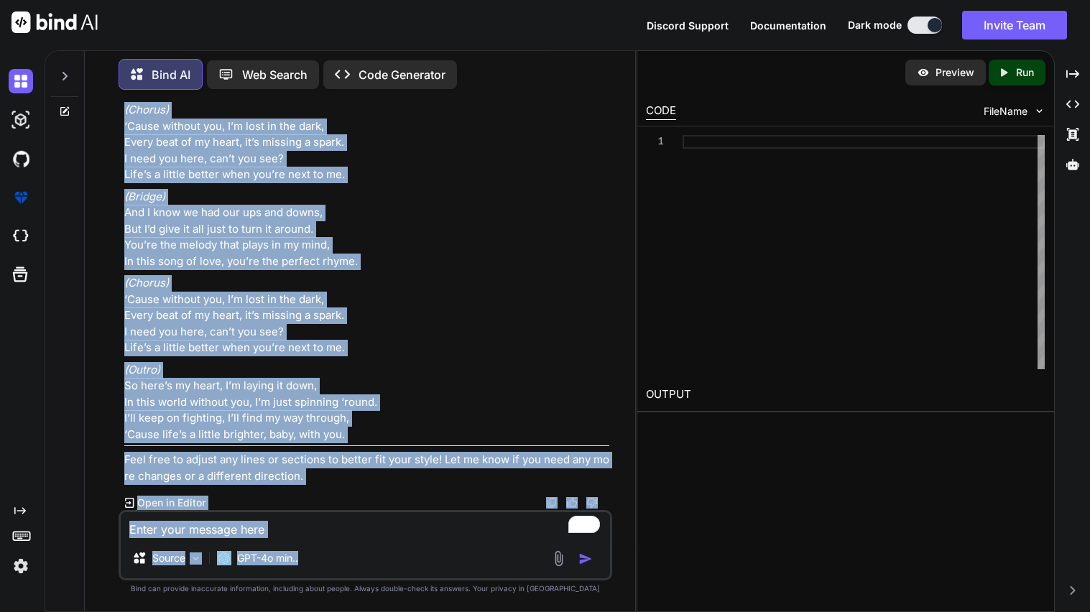
scroll to position [6237, 0]
drag, startPoint x: 114, startPoint y: 270, endPoint x: 364, endPoint y: 435, distance: 299.1
click at [364, 435] on div "You Make the most romantic poem, make one that has never been used and make it …" at bounding box center [365, 356] width 539 height 510
copy div "(Lorem 5) I dolo si am con adipisc, eli se doeiu te incid, Utlab etdolo magnaa,…"
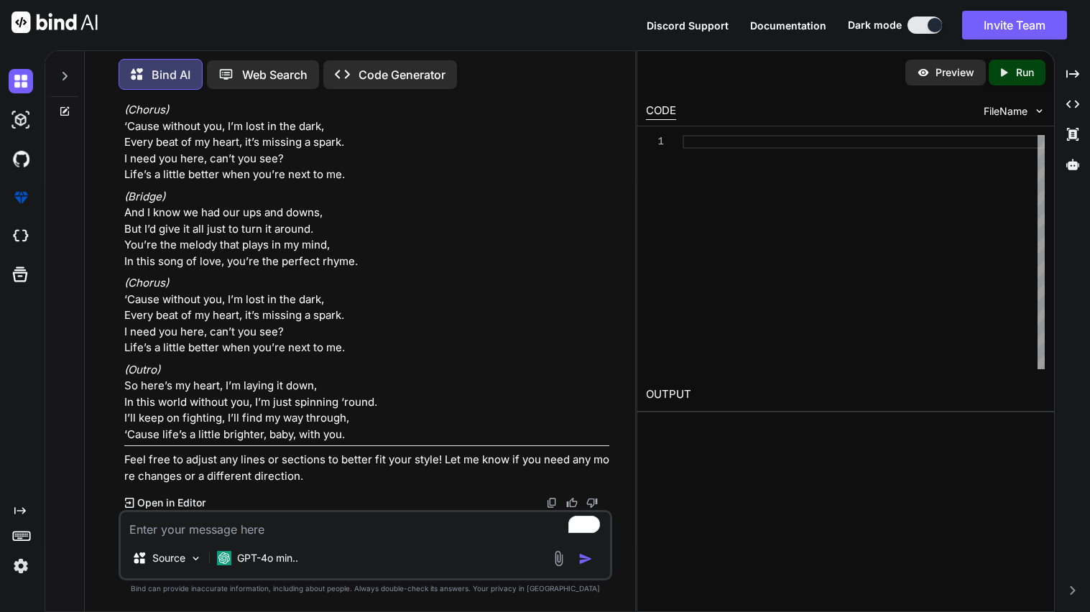
click at [249, 526] on textarea "To enrich screen reader interactions, please activate Accessibility in Grammarl…" at bounding box center [365, 525] width 489 height 26
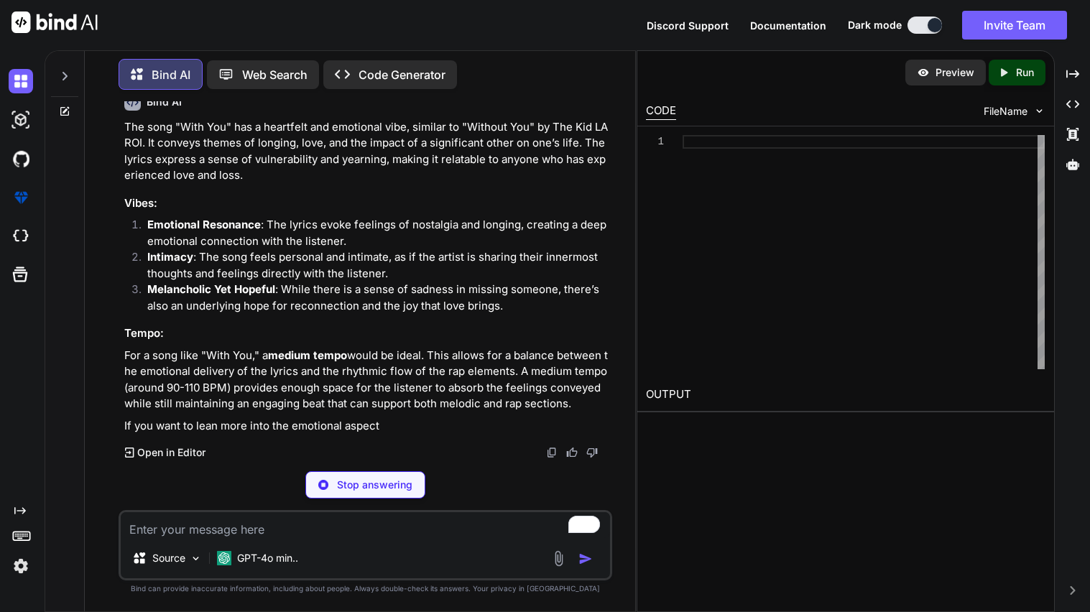
scroll to position [6695, 0]
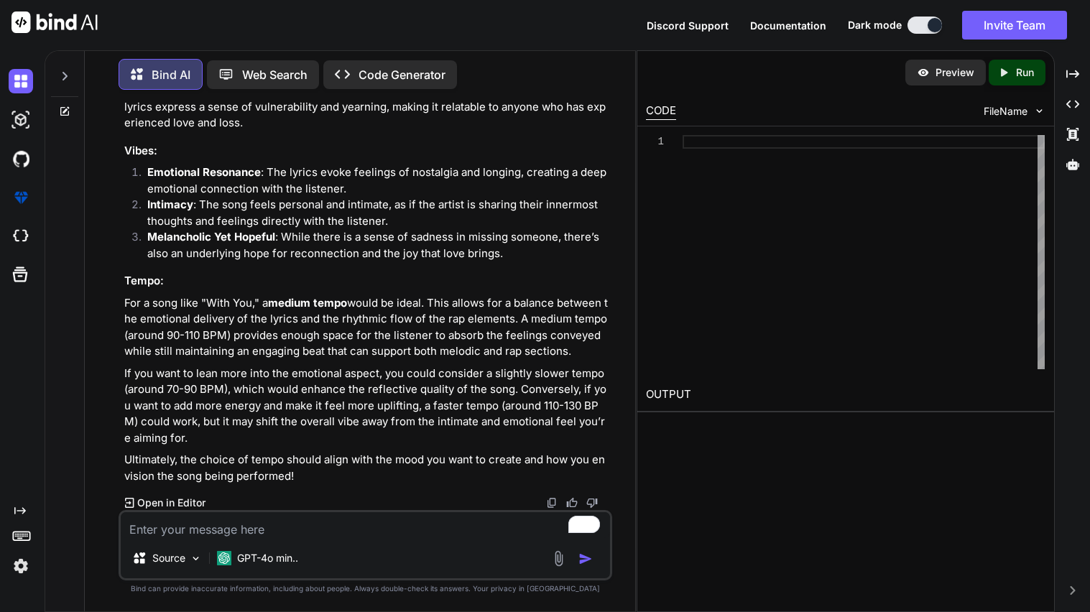
click at [237, 530] on textarea "To enrich screen reader interactions, please activate Accessibility in Grammarl…" at bounding box center [365, 525] width 489 height 26
paste textarea "Chill Happy Sad Angry Calming Energetic Relaxing Romantic Party Danceable Inten…"
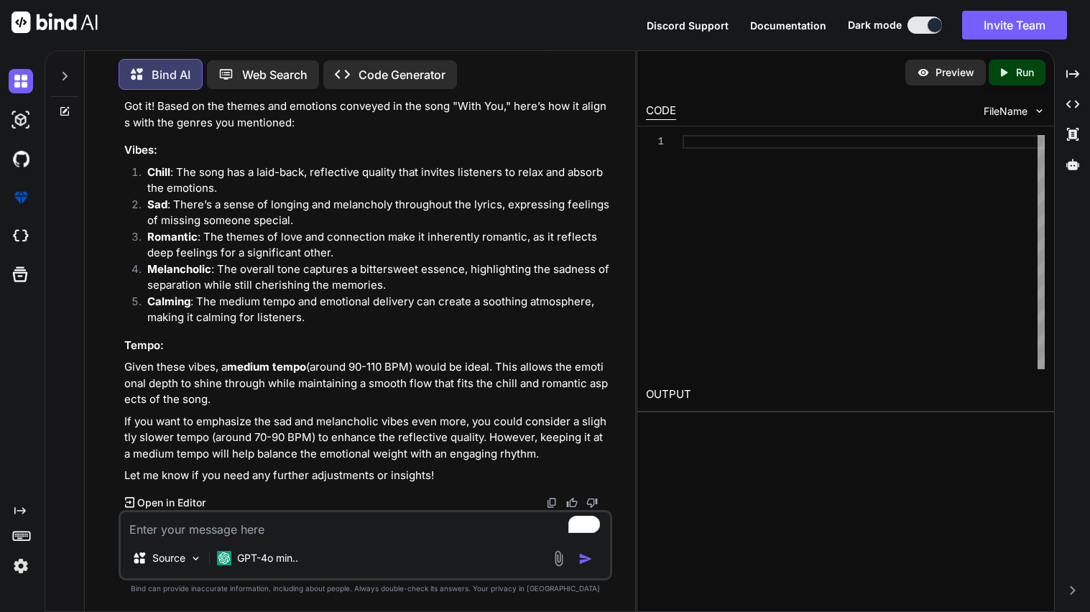
scroll to position [6952, 0]
paste textarea "Guitar Piano Keyboard Synth Acoustic guitar Electric guitar Bass Drums Percussi…"
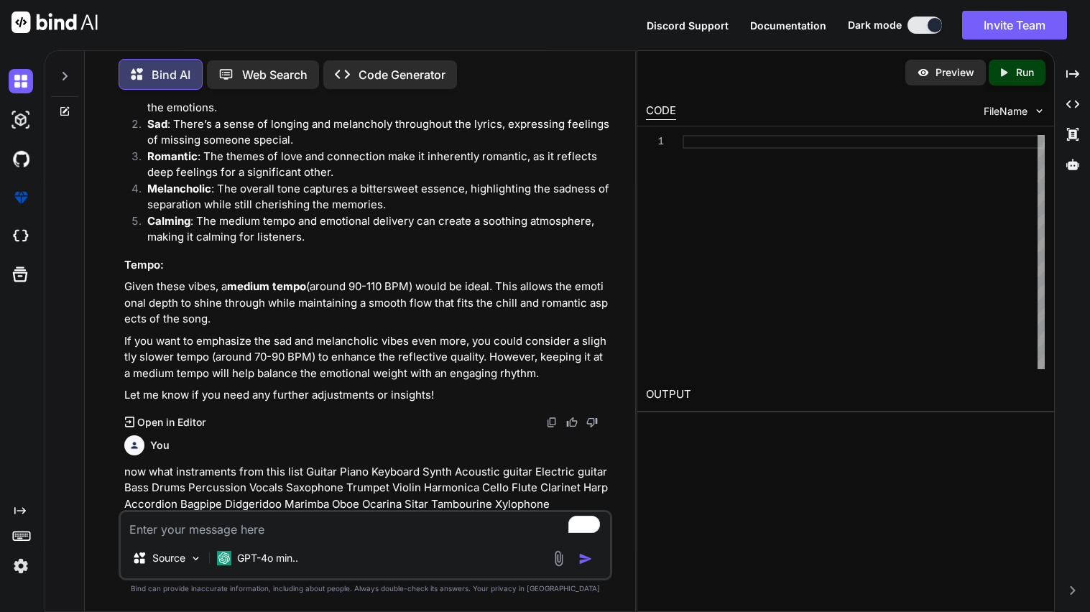
scroll to position [5051, 0]
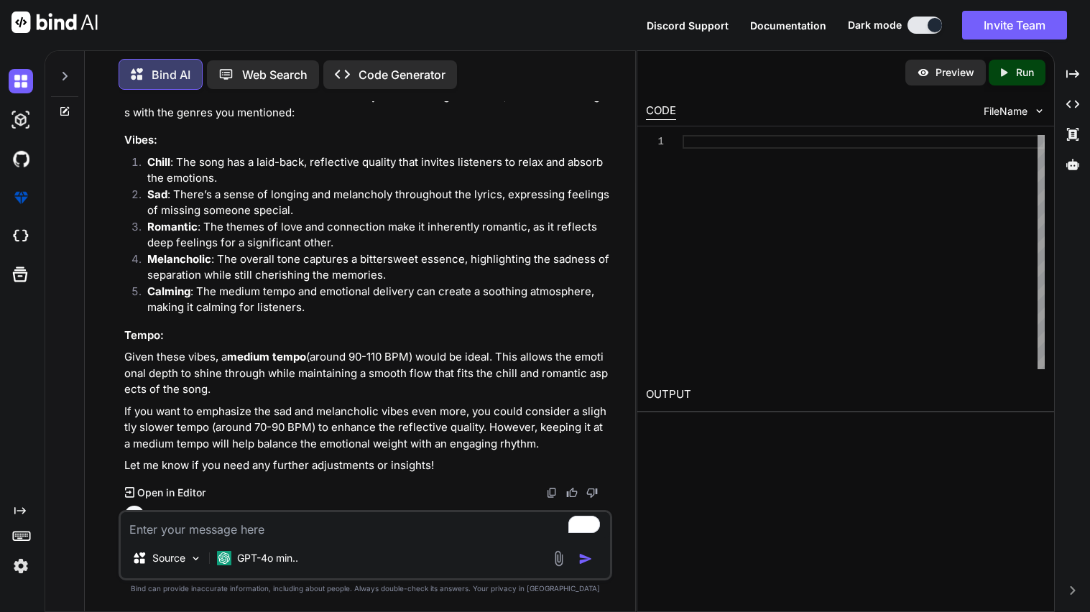
drag, startPoint x: 353, startPoint y: 323, endPoint x: 124, endPoint y: 346, distance: 229.7
copy div "(Lorem 5) I dolo si am con adipisc, eli se doeiu te incid, Utlab etdolo magnaa,…"
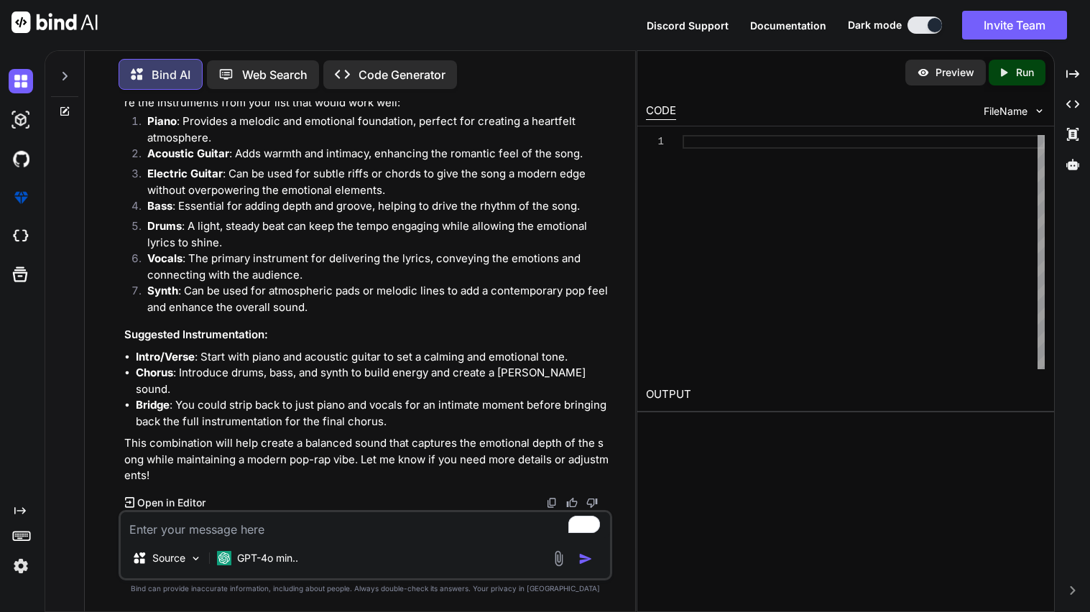
click at [162, 525] on textarea "To enrich screen reader interactions, please activate Accessibility in Grammarl…" at bounding box center [365, 525] width 489 height 26
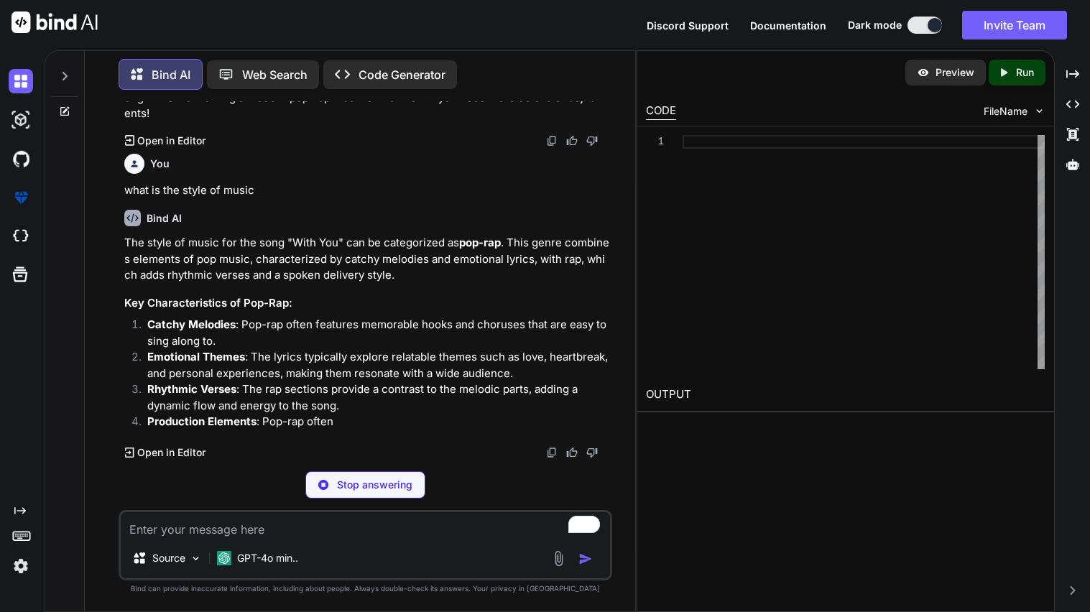
scroll to position [8078, 0]
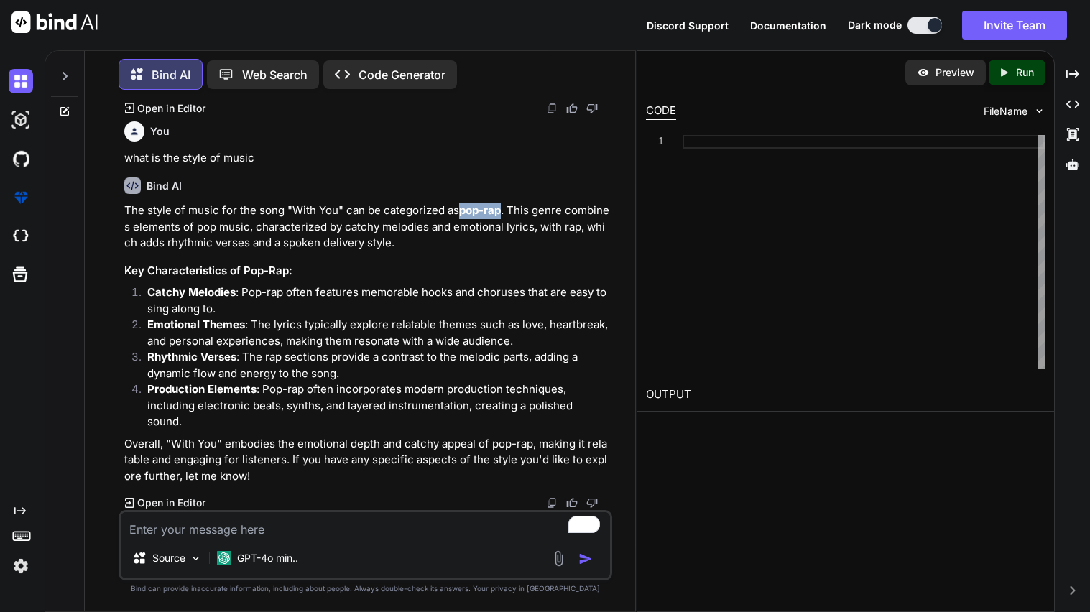
drag, startPoint x: 461, startPoint y: 346, endPoint x: 503, endPoint y: 348, distance: 42.4
click at [503, 251] on p "The style of music for the song "With You" can be categorized as pop-rap . This…" at bounding box center [366, 227] width 485 height 49
copy strong "pop-rap"
click at [351, 251] on p "The style of music for the song "With You" can be categorized as pop-rap . This…" at bounding box center [366, 227] width 485 height 49
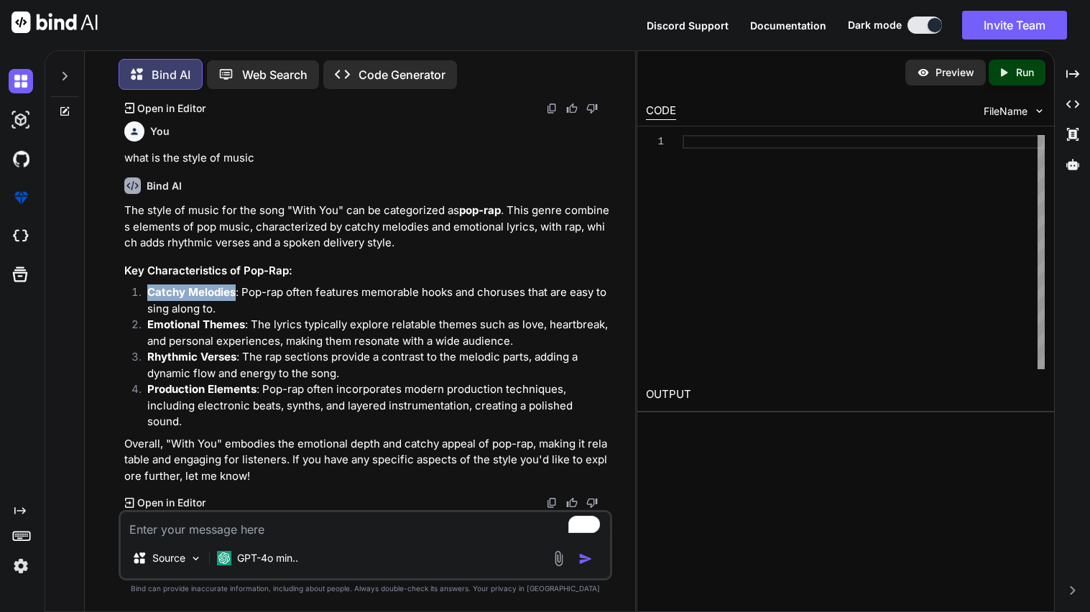
drag, startPoint x: 149, startPoint y: 372, endPoint x: 234, endPoint y: 372, distance: 85.5
click at [234, 299] on strong "Catchy Melodies" at bounding box center [191, 292] width 88 height 14
copy strong "Catchy Melodies"
drag, startPoint x: 148, startPoint y: 405, endPoint x: 243, endPoint y: 406, distance: 94.9
click at [243, 331] on strong "Emotional Themes" at bounding box center [196, 325] width 98 height 14
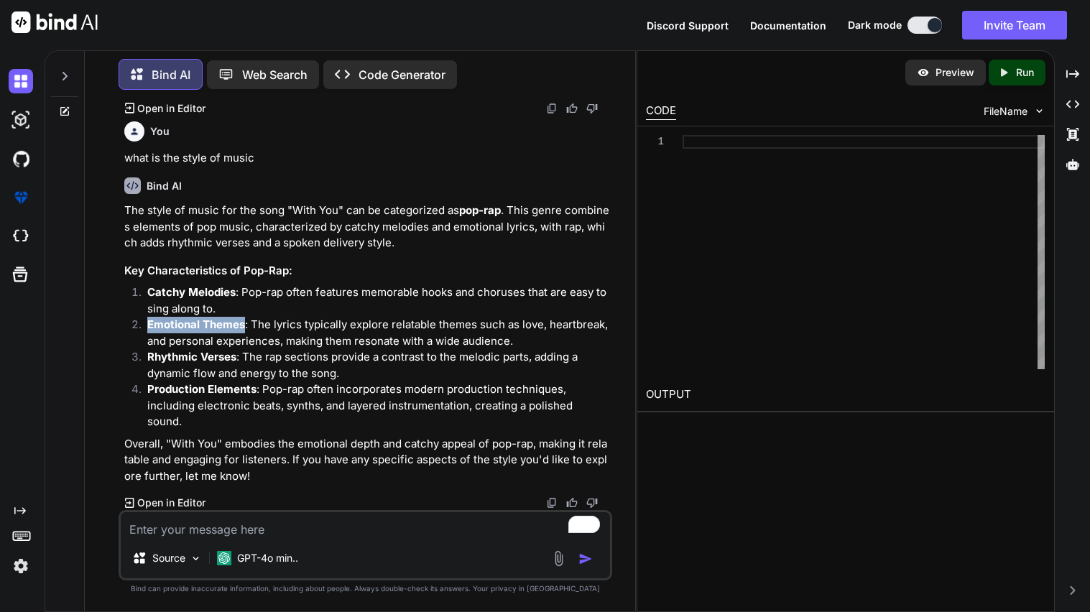
copy strong "Emotional Themes"
drag, startPoint x: 142, startPoint y: 433, endPoint x: 236, endPoint y: 440, distance: 93.7
click at [236, 382] on li "Rhythmic Verses : The rap sections provide a contrast to the melodic parts, add…" at bounding box center [373, 365] width 474 height 32
copy strong "Rhythmic Verses"
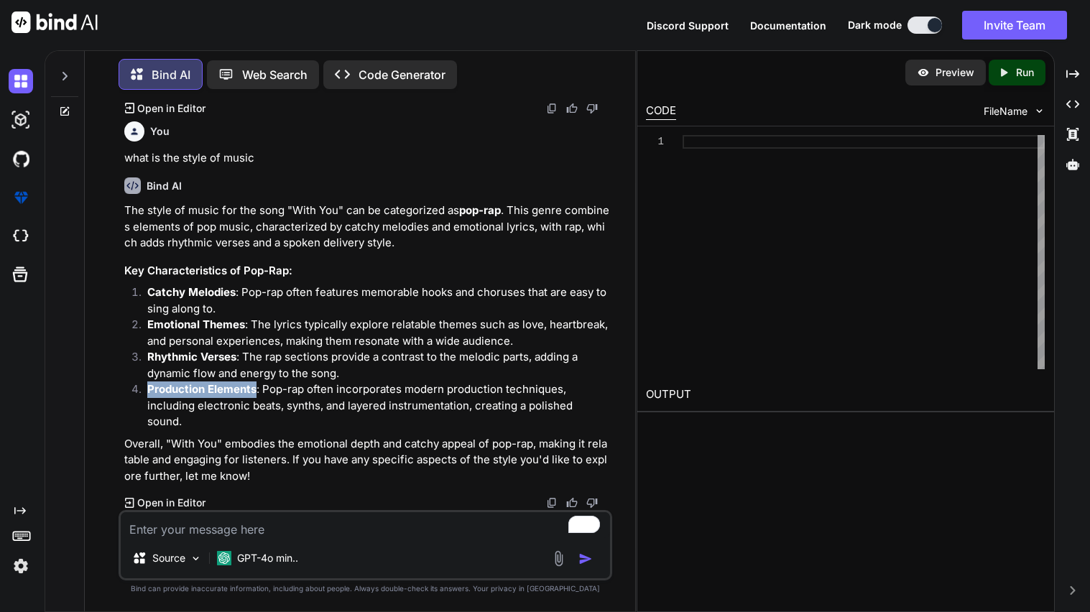
drag, startPoint x: 145, startPoint y: 409, endPoint x: 254, endPoint y: 408, distance: 109.2
click at [254, 408] on li "Production Elements : Pop-rap often incorporates modern production techniques, …" at bounding box center [373, 406] width 474 height 49
copy strong "Production Elements"
click at [170, 533] on textarea "To enrich screen reader interactions, please activate Accessibility in Grammarl…" at bounding box center [365, 525] width 489 height 26
paste textarea "Tags Tags can be useful if content in your video is commonly misspelled. Otherw…"
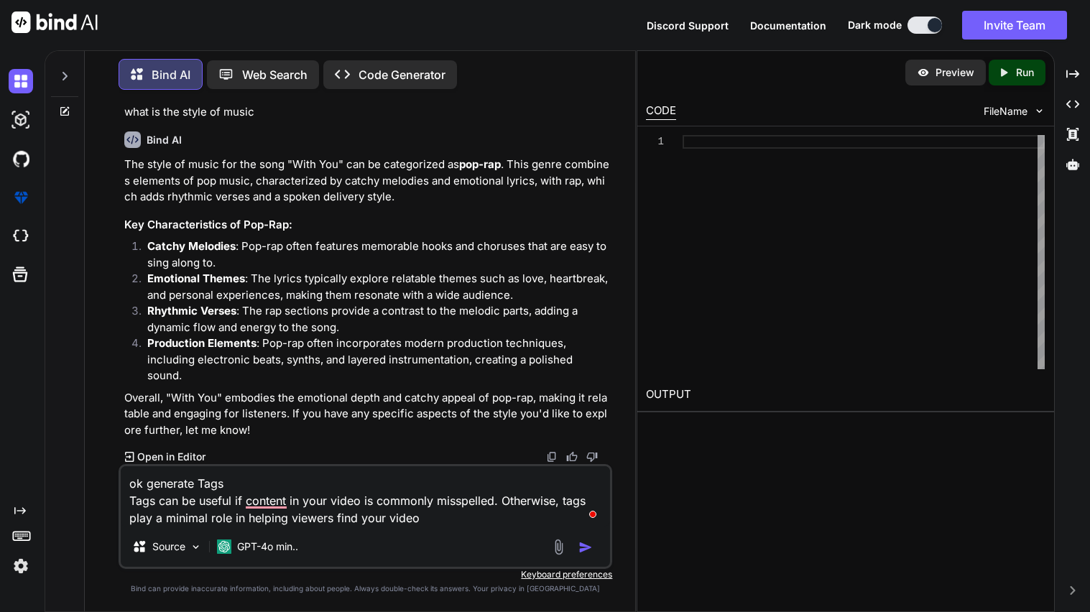
click at [439, 528] on div "ok generate Tags Tags can be useful if content in your video is commonly misspe…" at bounding box center [366, 516] width 494 height 105
click at [421, 521] on textarea "ok generate Tags Tags can be useful if content in your video is commonly misspe…" at bounding box center [365, 496] width 489 height 60
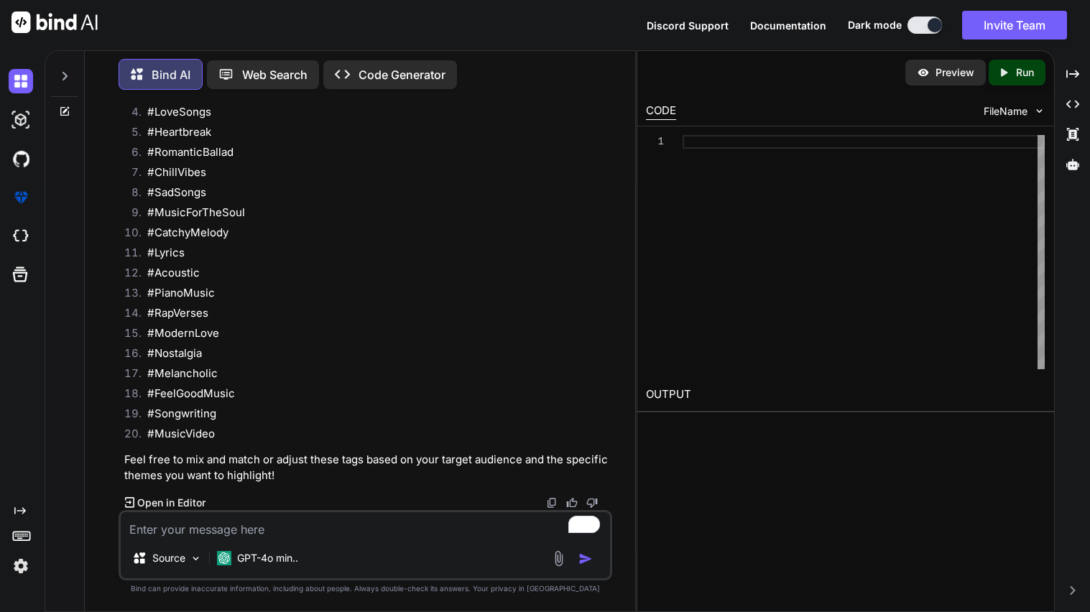
scroll to position [8759, 0]
drag, startPoint x: 156, startPoint y: 213, endPoint x: 272, endPoint y: 209, distance: 115.7
click at [272, 165] on li "#RomanticBallad" at bounding box center [373, 154] width 474 height 20
copy li "RomanticBallad"
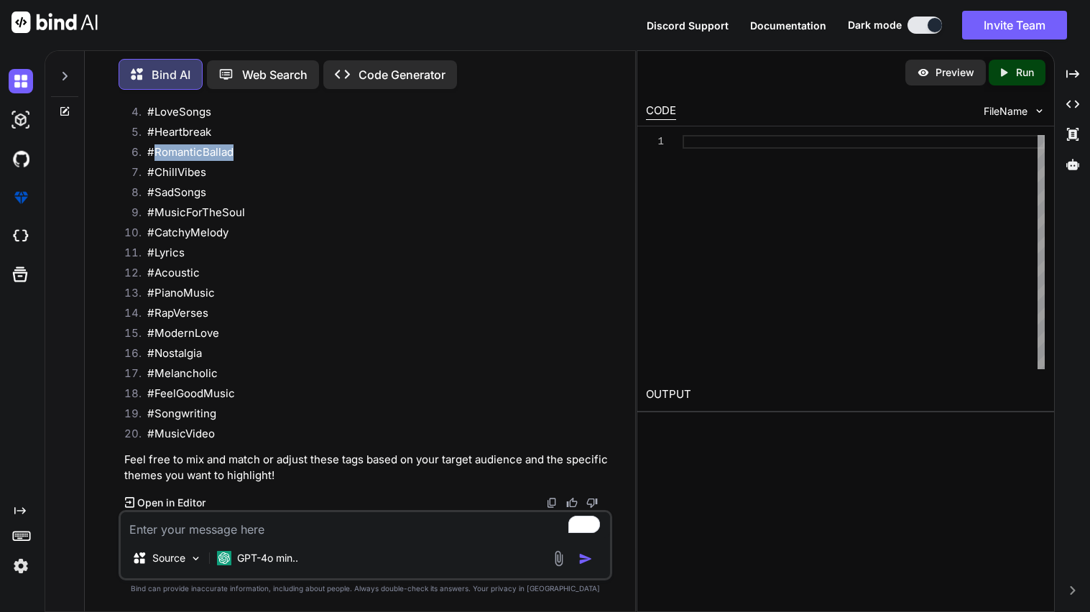
click at [181, 529] on textarea "To enrich screen reader interactions, please activate Accessibility in Grammarl…" at bounding box center [365, 525] width 489 height 26
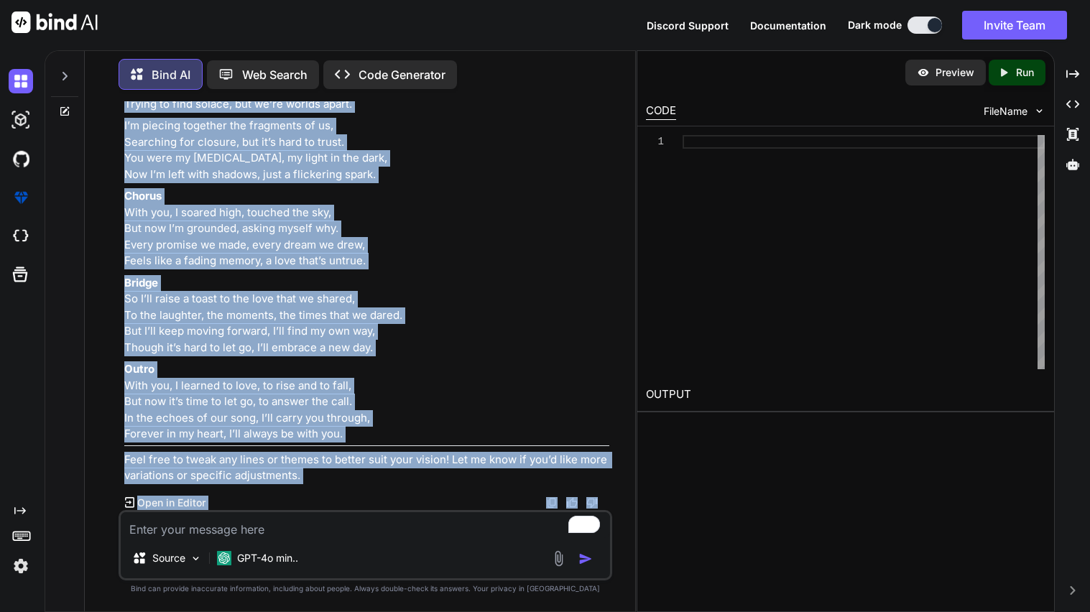
scroll to position [11488, 0]
drag, startPoint x: 123, startPoint y: 405, endPoint x: 367, endPoint y: 442, distance: 247.1
click at [367, 442] on div "You Make the most romantic poem, make one that has never been used and make it …" at bounding box center [366, 305] width 491 height 409
copy div "Lo ips dolorsit amet, conse adi elitse doei te incid, U laboreetd mag aliquae, …"
click at [160, 522] on textarea "To enrich screen reader interactions, please activate Accessibility in Grammarl…" at bounding box center [365, 525] width 489 height 26
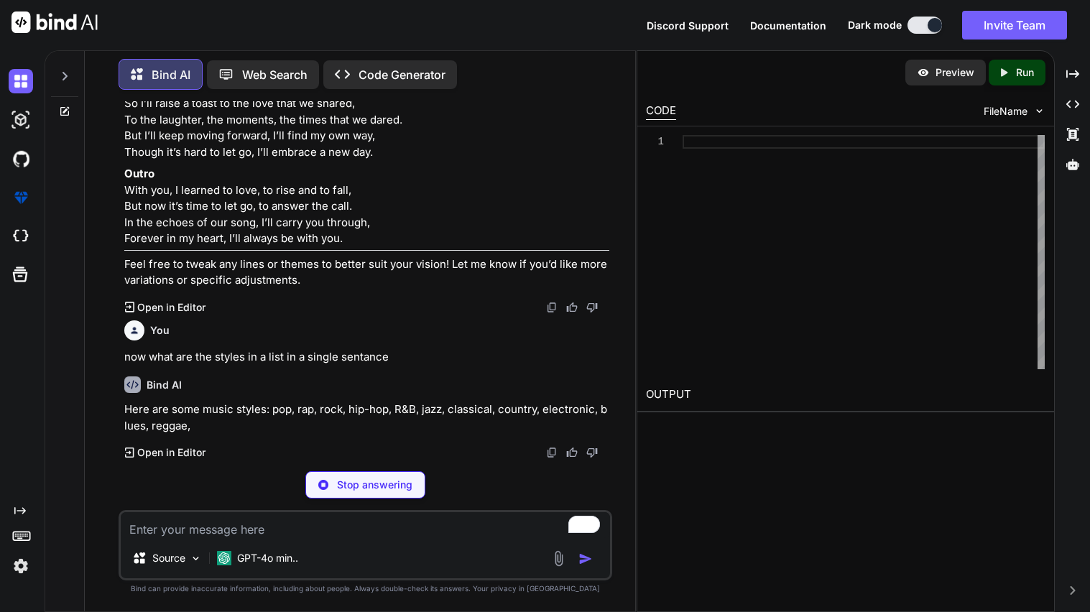
scroll to position [11633, 0]
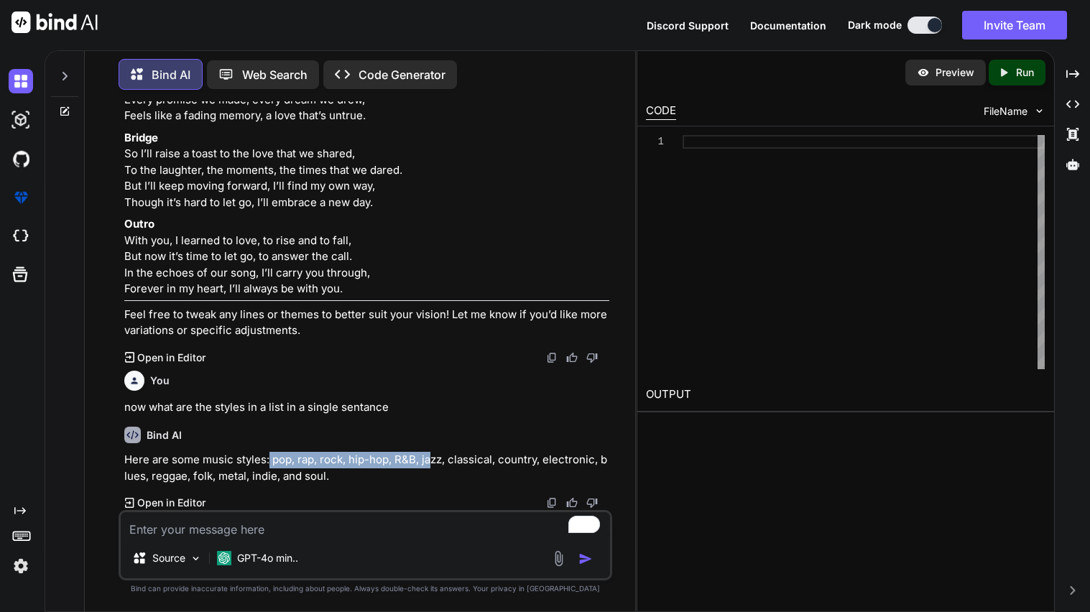
drag, startPoint x: 269, startPoint y: 462, endPoint x: 432, endPoint y: 457, distance: 162.5
click at [432, 457] on p "Here are some music styles: pop, rap, rock, hip-hop, R&B, jazz, classical, coun…" at bounding box center [366, 468] width 485 height 32
click at [276, 528] on textarea "To enrich screen reader interactions, please activate Accessibility in Grammarl…" at bounding box center [365, 525] width 489 height 26
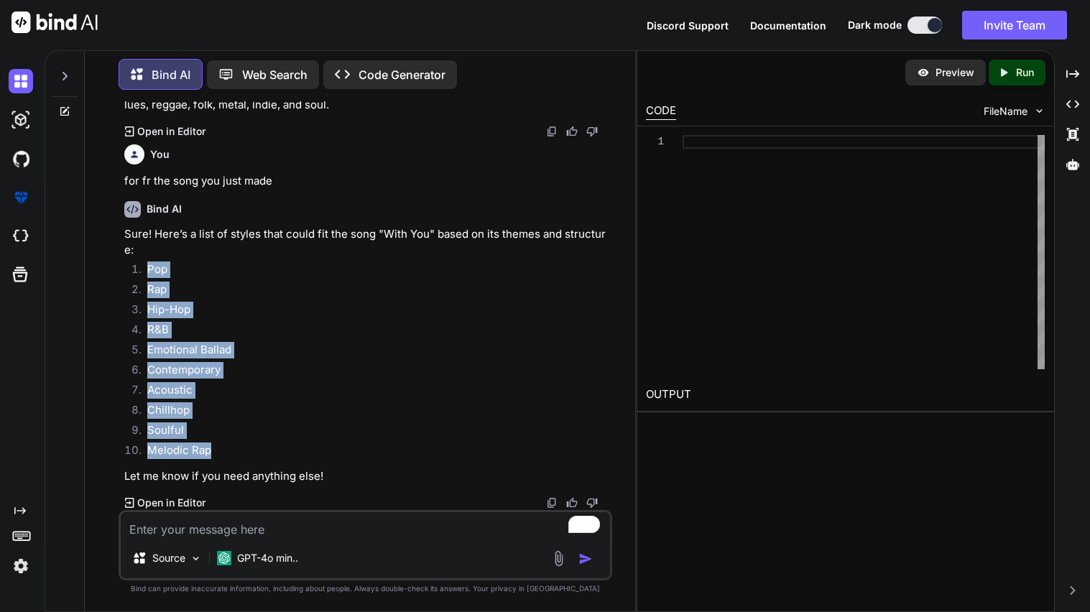
scroll to position [12005, 0]
drag, startPoint x: 144, startPoint y: 340, endPoint x: 249, endPoint y: 456, distance: 156.2
click at [249, 456] on ol "Pop Rap Hip-Hop R&B Emotional Ballad Contemporary Acoustic Chillhop Soulful Mel…" at bounding box center [366, 362] width 485 height 201
copy ol "Pop Rap Hip-Hop R&B Emotional Ballad Contemporary Acoustic Chillhop Soulful Mel…"
click at [274, 524] on textarea "To enrich screen reader interactions, please activate Accessibility in Grammarl…" at bounding box center [365, 525] width 489 height 26
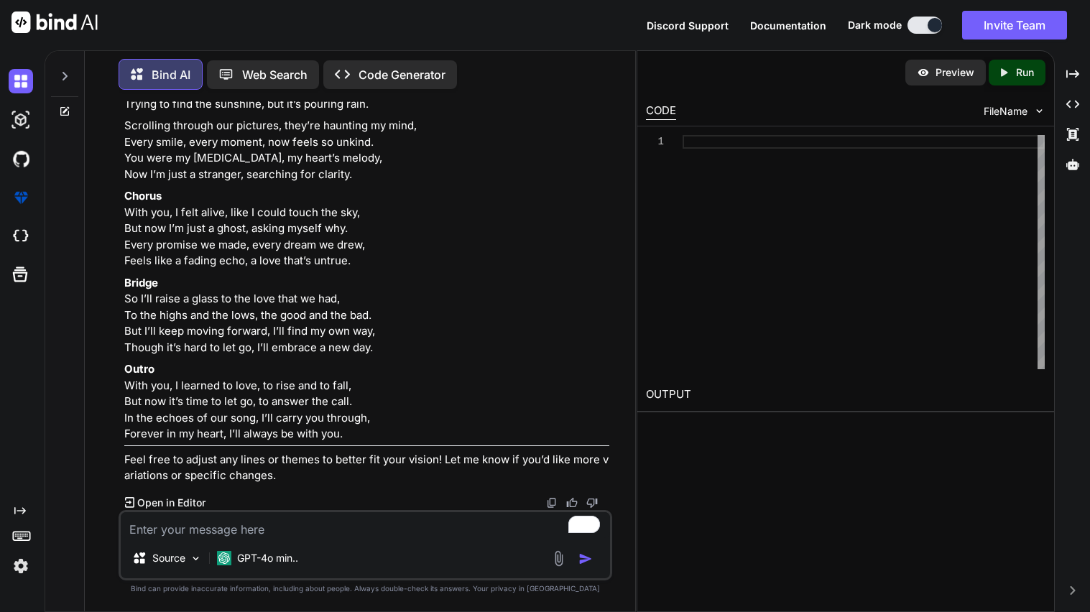
scroll to position [12390, 0]
drag, startPoint x: 125, startPoint y: 292, endPoint x: 342, endPoint y: 425, distance: 254.5
click at [342, 425] on div "Sure! Here’s a set of polished rap lyrics for "With You," inspired by the style…" at bounding box center [366, 115] width 485 height 738
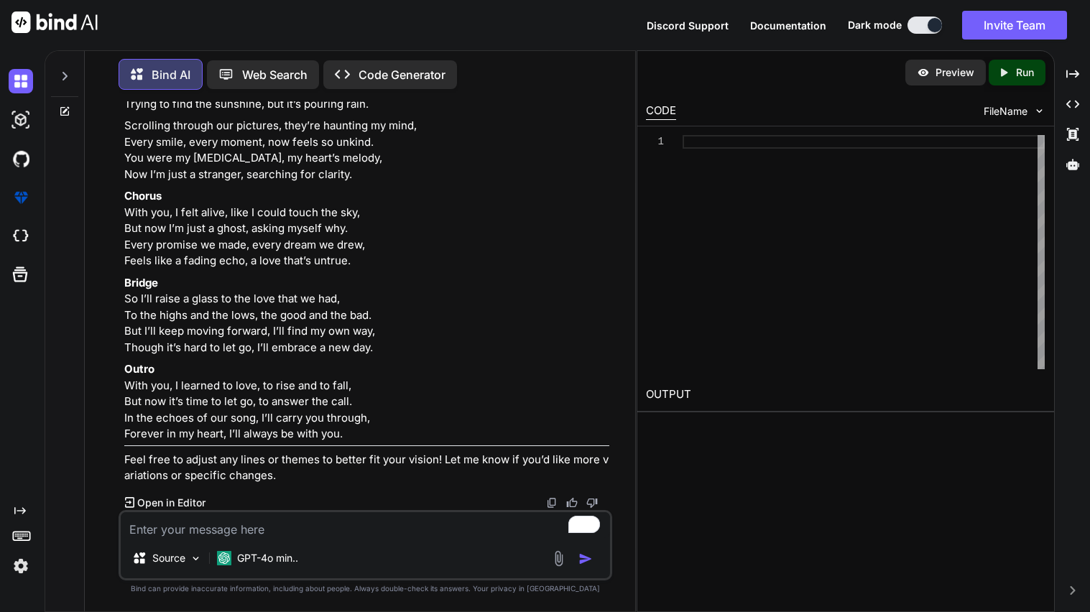
scroll to position [13340, 0]
click at [203, 527] on textarea "To enrich screen reader interactions, please activate Accessibility in Grammarl…" at bounding box center [365, 525] width 489 height 26
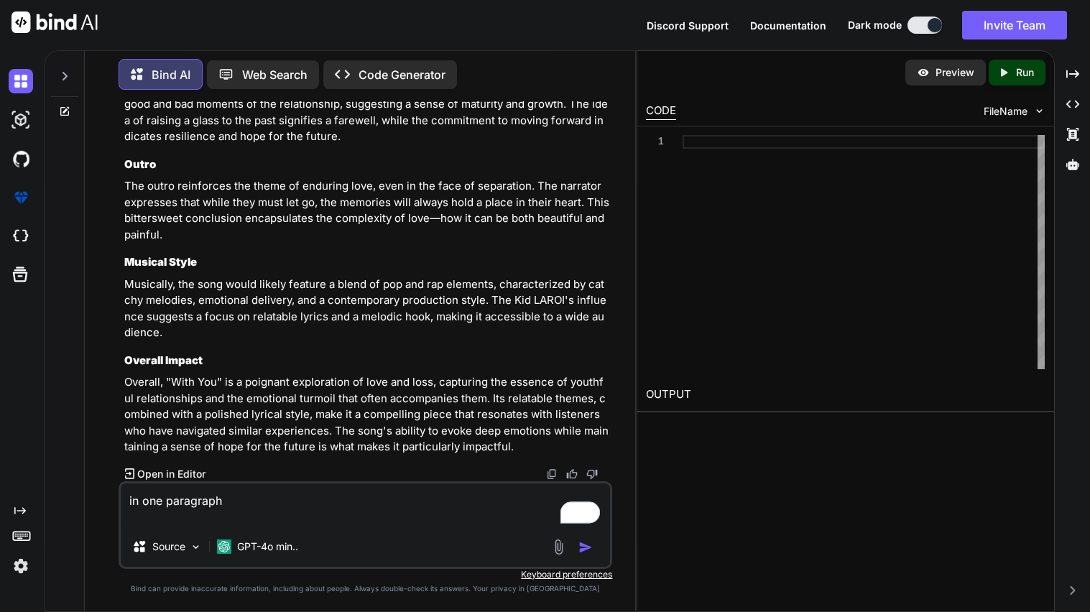
scroll to position [14476, 0]
click at [582, 548] on img "button" at bounding box center [585, 547] width 14 height 14
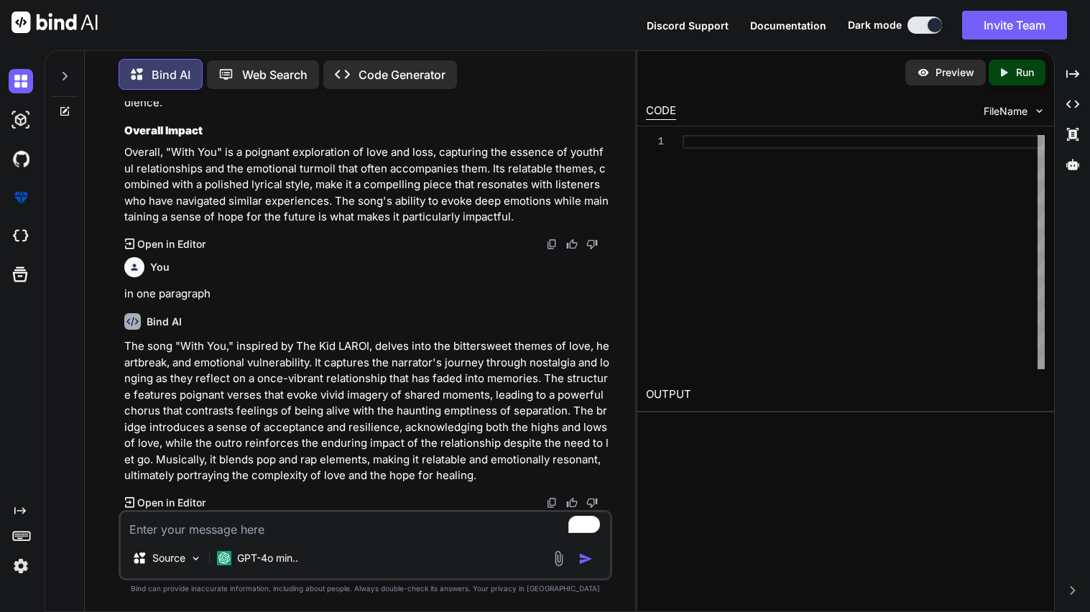
scroll to position [14706, 0]
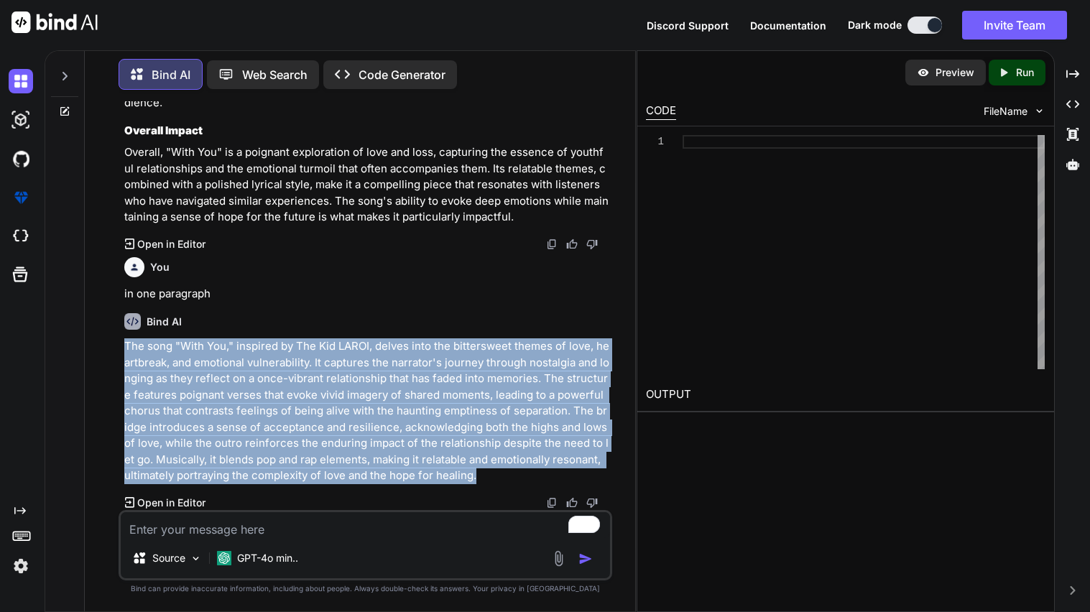
drag, startPoint x: 120, startPoint y: 347, endPoint x: 484, endPoint y: 480, distance: 387.8
click at [484, 480] on div "You Make the most romantic poem, make one that has never been used and make it …" at bounding box center [366, 356] width 494 height 510
click at [259, 529] on textarea "To enrich screen reader interactions, please activate Accessibility in Grammarl…" at bounding box center [365, 525] width 489 height 26
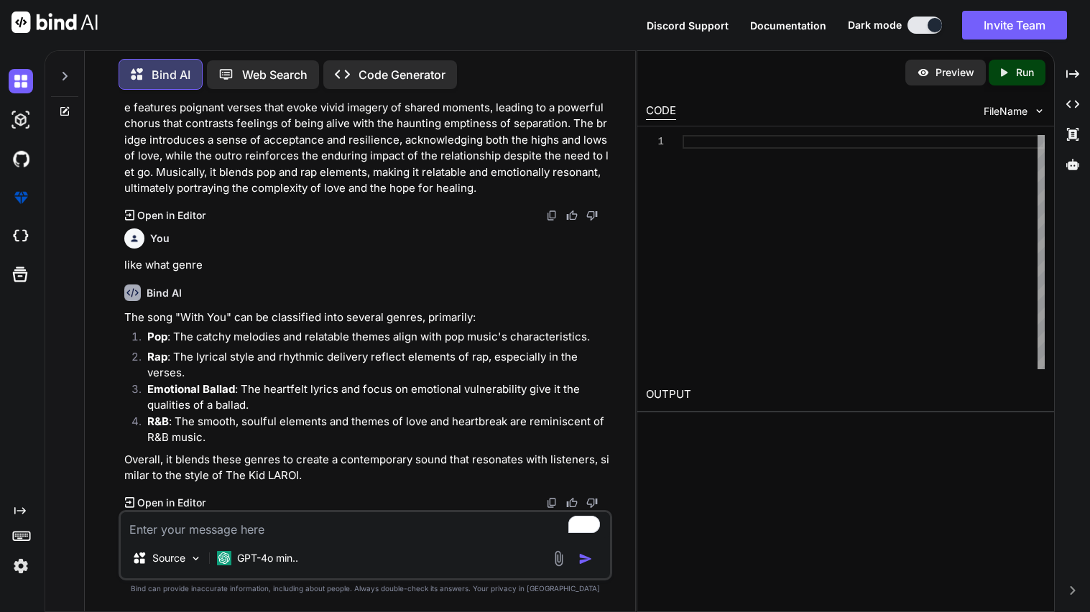
scroll to position [12453, 0]
drag, startPoint x: 351, startPoint y: 348, endPoint x: 122, endPoint y: 204, distance: 270.5
click at [122, 204] on div "You Make the most romantic poem, make one that has never been used and make it …" at bounding box center [366, 305] width 491 height 409
